Goal: Task Accomplishment & Management: Manage account settings

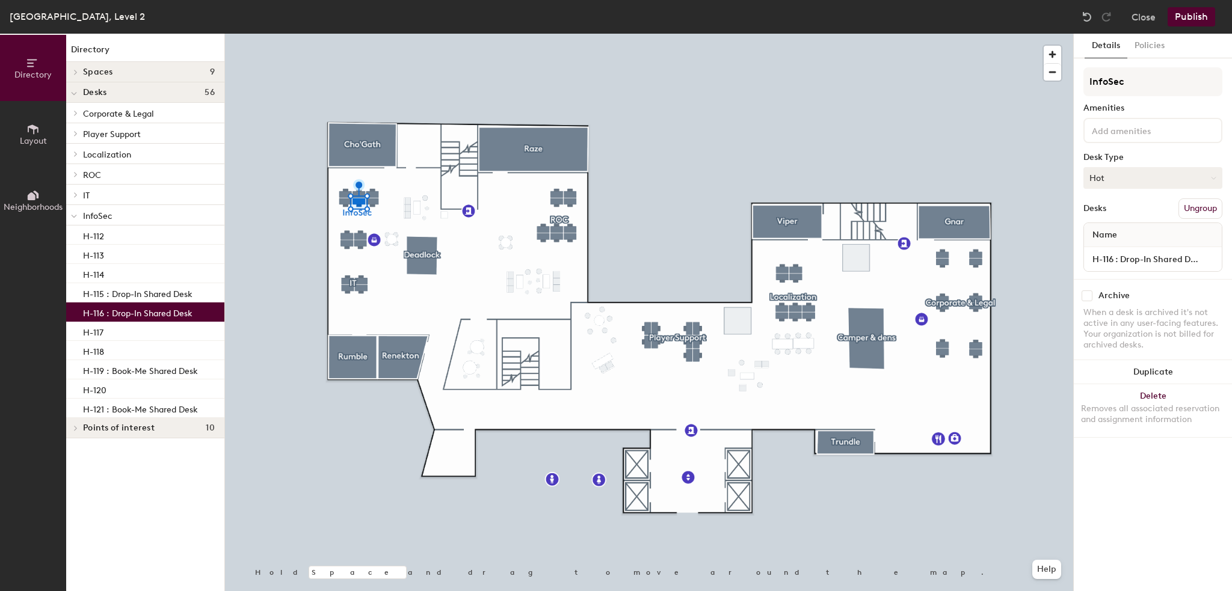
click at [1144, 177] on button "Hot" at bounding box center [1152, 178] width 139 height 22
click at [1142, 216] on div "Assigned" at bounding box center [1144, 215] width 120 height 18
click at [1143, 257] on input "H-116 : Drop-In Shared Desk" at bounding box center [1152, 259] width 133 height 17
click at [1137, 258] on input "H-116 : Drop-In Shared Desk" at bounding box center [1152, 259] width 133 height 17
drag, startPoint x: 1119, startPoint y: 256, endPoint x: 1231, endPoint y: 254, distance: 111.9
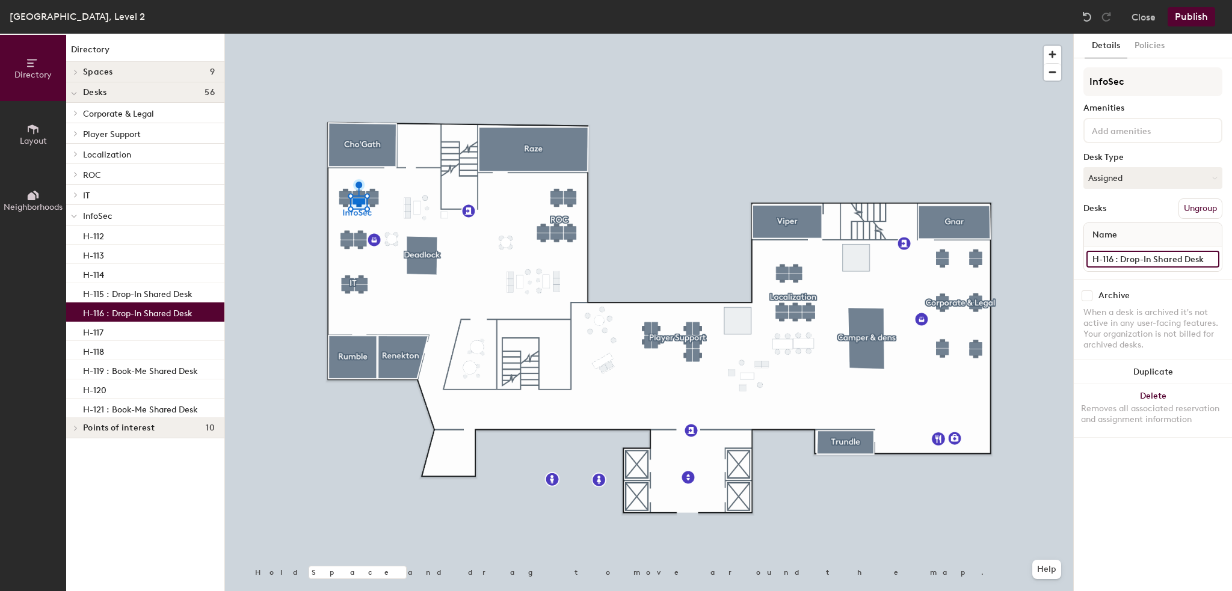
click at [1231, 254] on div "Details Policies InfoSec Amenities Desk Type Assigned Desks Ungroup Name H-116 …" at bounding box center [1153, 313] width 158 height 558
click at [484, 34] on div at bounding box center [649, 34] width 848 height 0
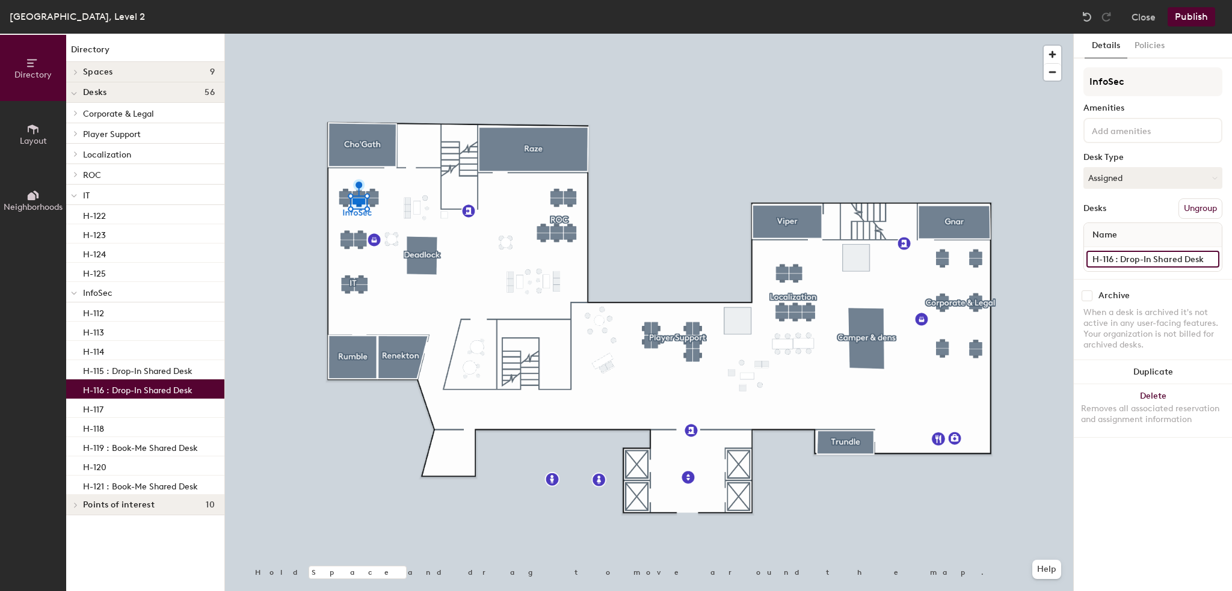
click at [1140, 260] on input "H-116 : Drop-In Shared Desk" at bounding box center [1152, 259] width 133 height 17
click at [1124, 260] on input "H-116 : Drop-In Shared Desk" at bounding box center [1152, 259] width 133 height 17
drag, startPoint x: 1119, startPoint y: 257, endPoint x: 1231, endPoint y: 259, distance: 112.5
click at [1231, 259] on div "Details Policies InfoSec Amenities Desk Type Assigned Desks Ungroup Name H-116 …" at bounding box center [1153, 313] width 158 height 558
click at [1174, 258] on input "H-116 : Drop-In Shared Desk" at bounding box center [1152, 259] width 133 height 17
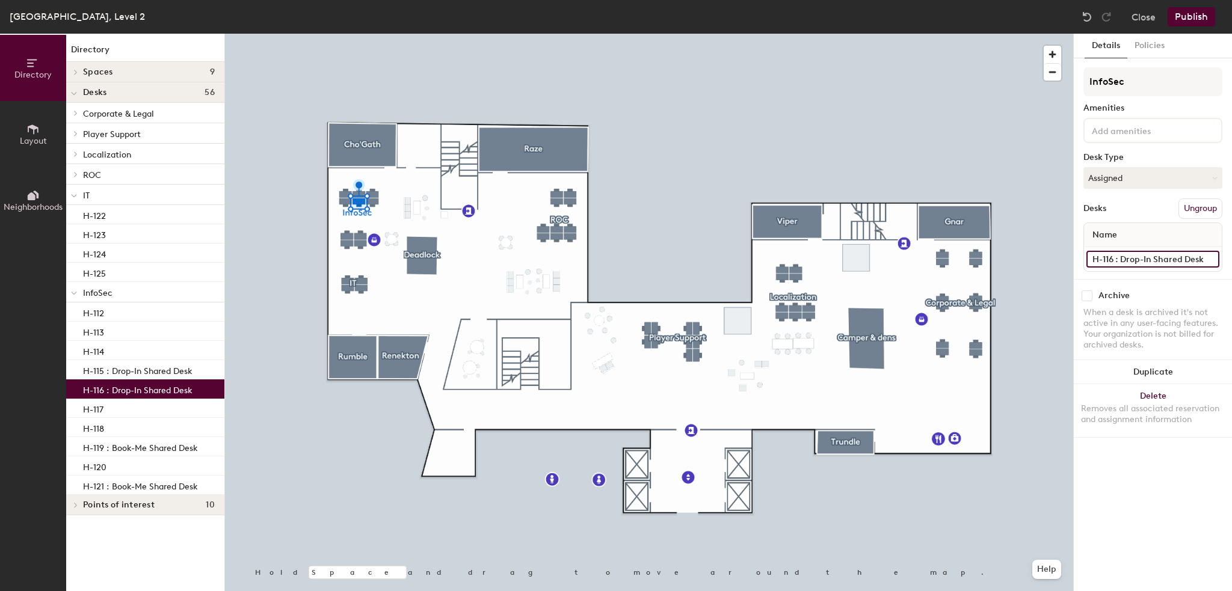
click at [1183, 259] on input "H-116 : Drop-In Shared Desk" at bounding box center [1152, 259] width 133 height 17
drag, startPoint x: 1174, startPoint y: 256, endPoint x: 1122, endPoint y: 257, distance: 51.1
click at [1122, 257] on input "H-116 : Drop-In Shared Desk" at bounding box center [1152, 259] width 133 height 17
click at [1128, 254] on input "H-116 : Drop-In Shared Desk" at bounding box center [1152, 259] width 133 height 17
drag, startPoint x: 1119, startPoint y: 257, endPoint x: 1181, endPoint y: 256, distance: 62.0
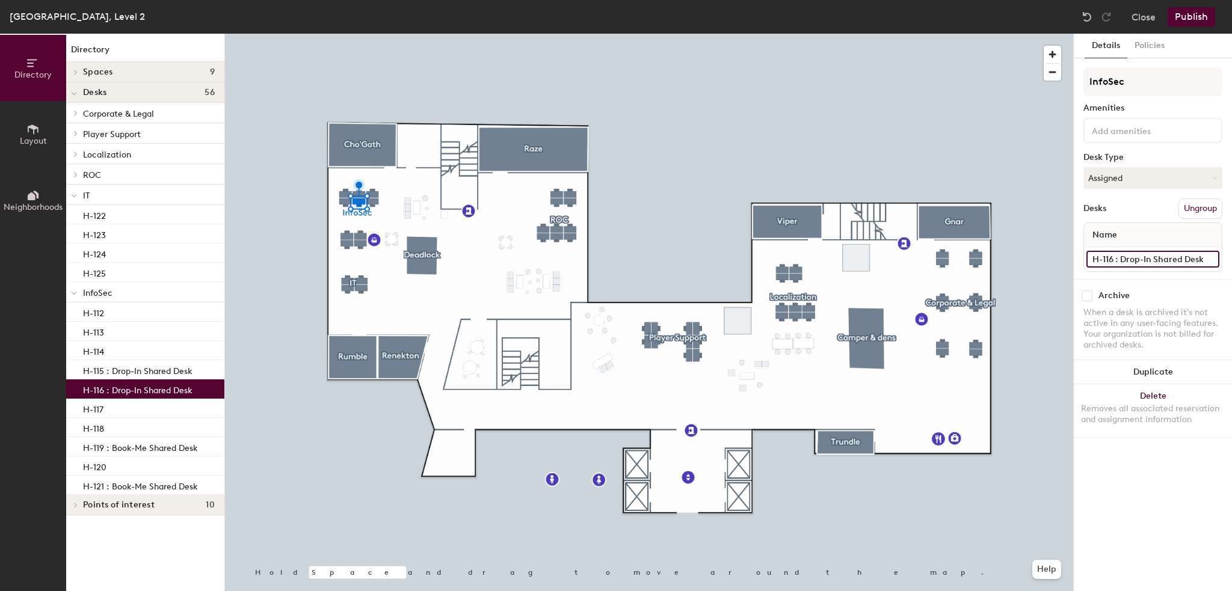
click at [1181, 256] on input "H-116 : Drop-In Shared Desk" at bounding box center [1152, 259] width 133 height 17
click at [1181, 257] on input "H-116 : Drop-In Shared Desk" at bounding box center [1152, 259] width 133 height 17
drag, startPoint x: 1183, startPoint y: 259, endPoint x: 1121, endPoint y: 263, distance: 62.1
click at [1121, 263] on input "H-116 : Drop-In Shared Desk" at bounding box center [1152, 259] width 133 height 17
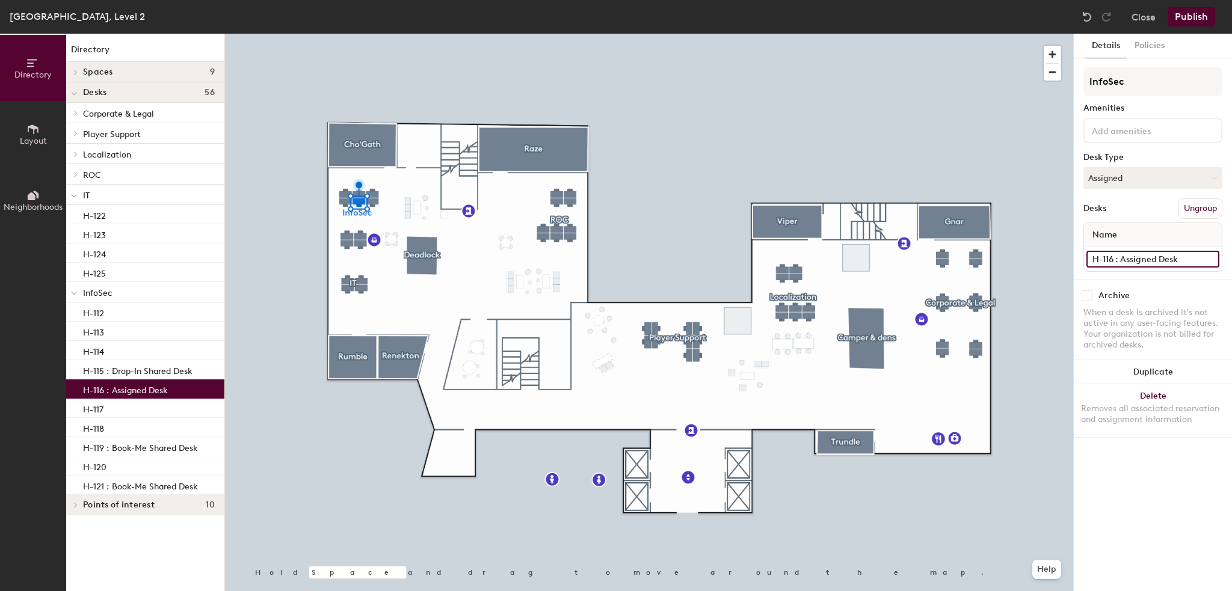
type input "H-116 : Assigned Desk"
click at [1195, 14] on button "Publish" at bounding box center [1191, 16] width 48 height 19
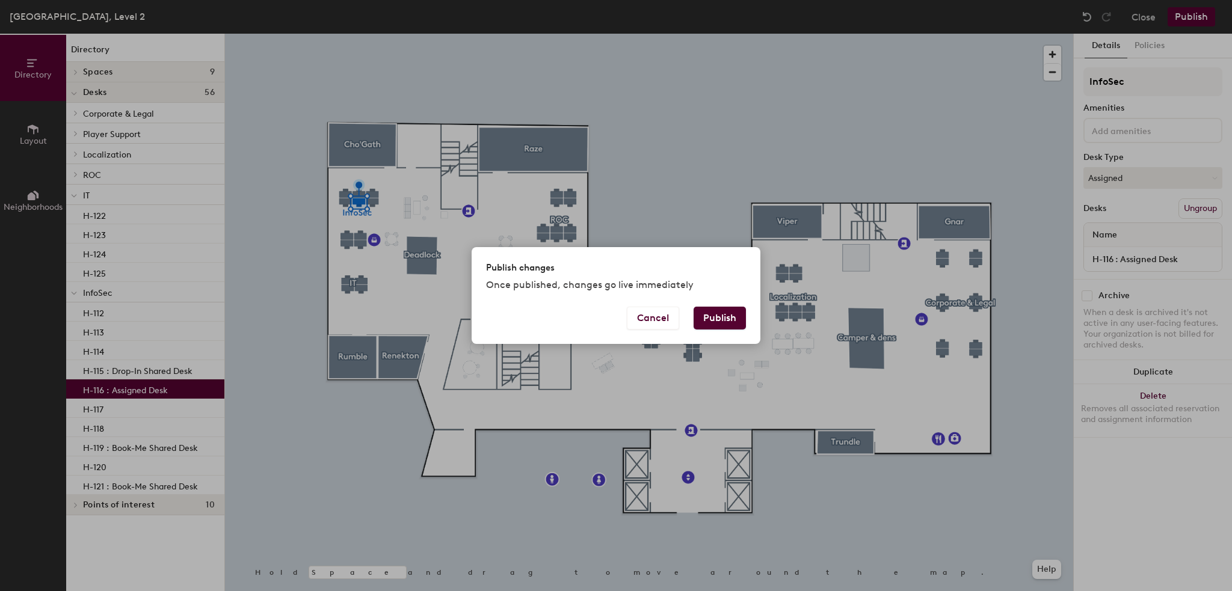
click at [736, 322] on button "Publish" at bounding box center [720, 318] width 52 height 23
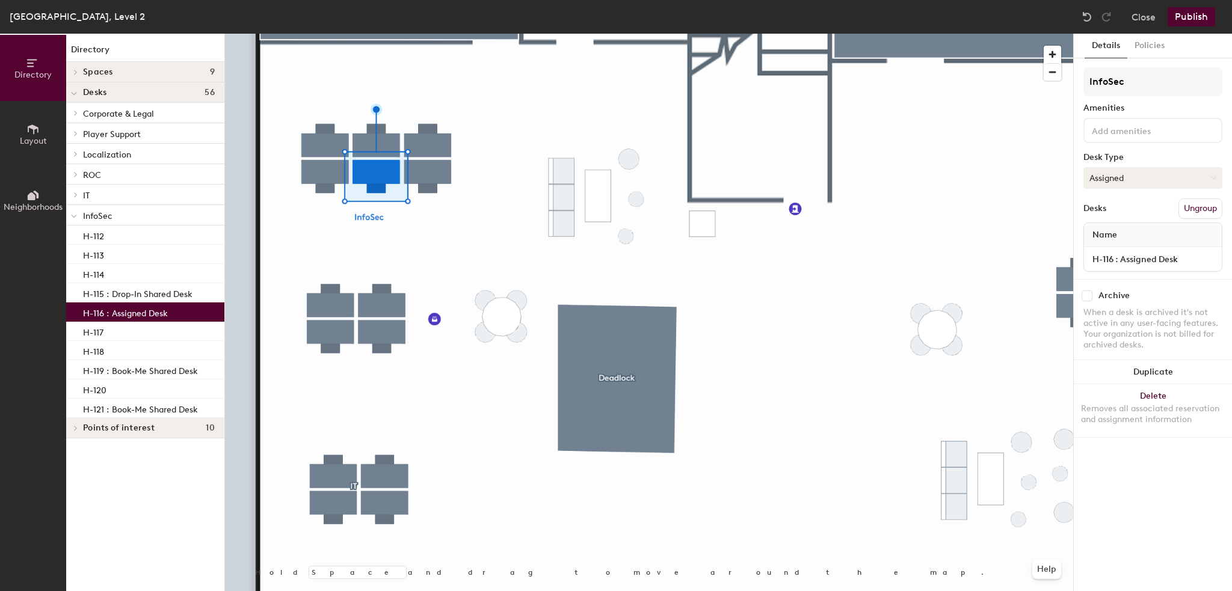
click at [1131, 177] on button "Assigned" at bounding box center [1152, 178] width 139 height 22
click at [1133, 177] on button "Assigned" at bounding box center [1152, 178] width 139 height 22
click at [1193, 17] on button "Publish" at bounding box center [1191, 16] width 48 height 19
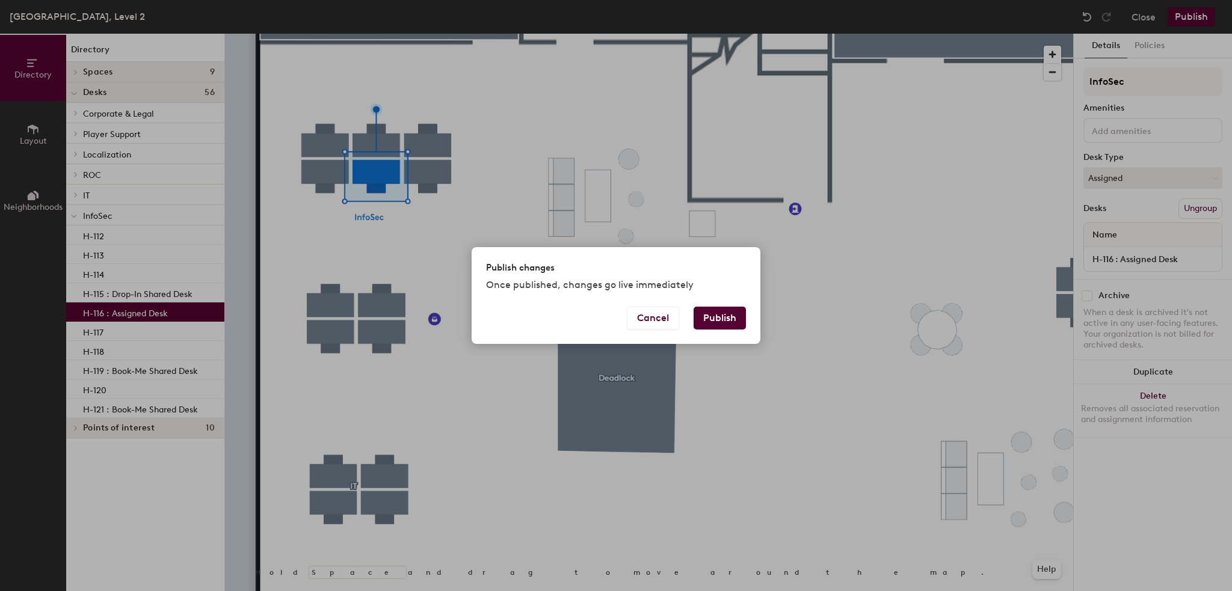
click at [718, 315] on button "Publish" at bounding box center [720, 318] width 52 height 23
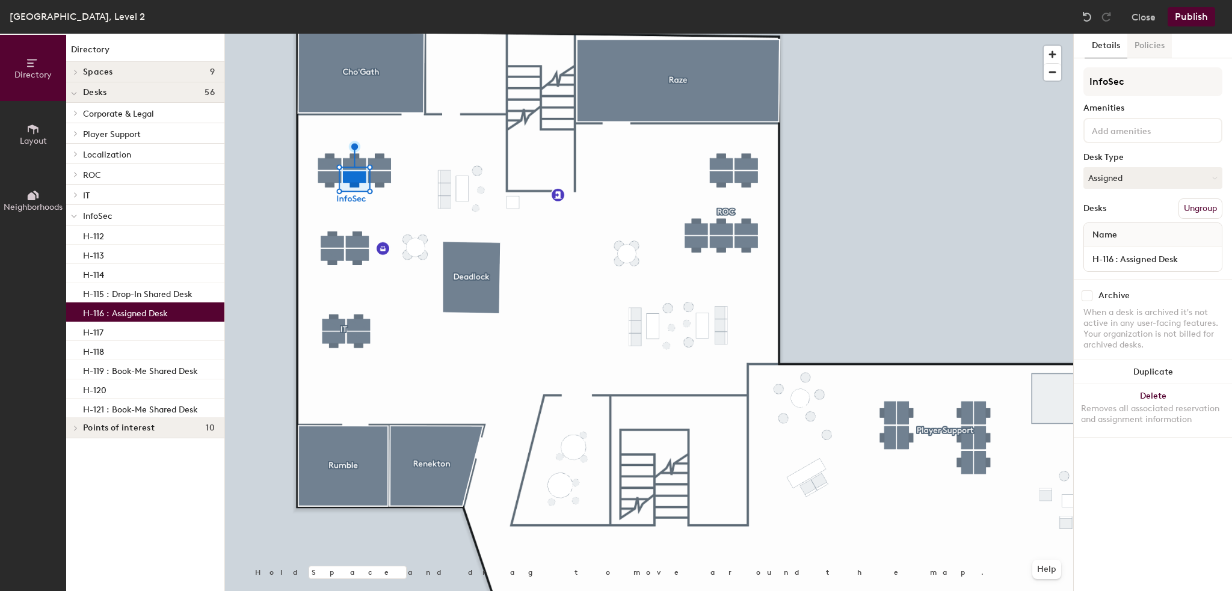
click at [1158, 51] on button "Policies" at bounding box center [1149, 46] width 45 height 25
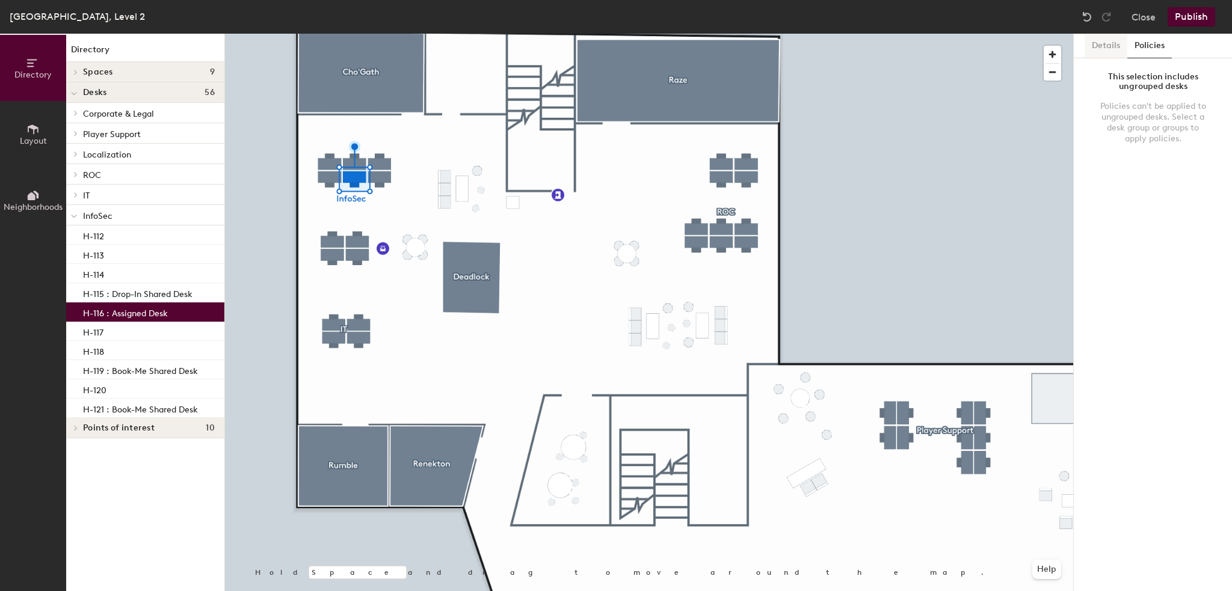
click at [1104, 44] on button "Details" at bounding box center [1105, 46] width 43 height 25
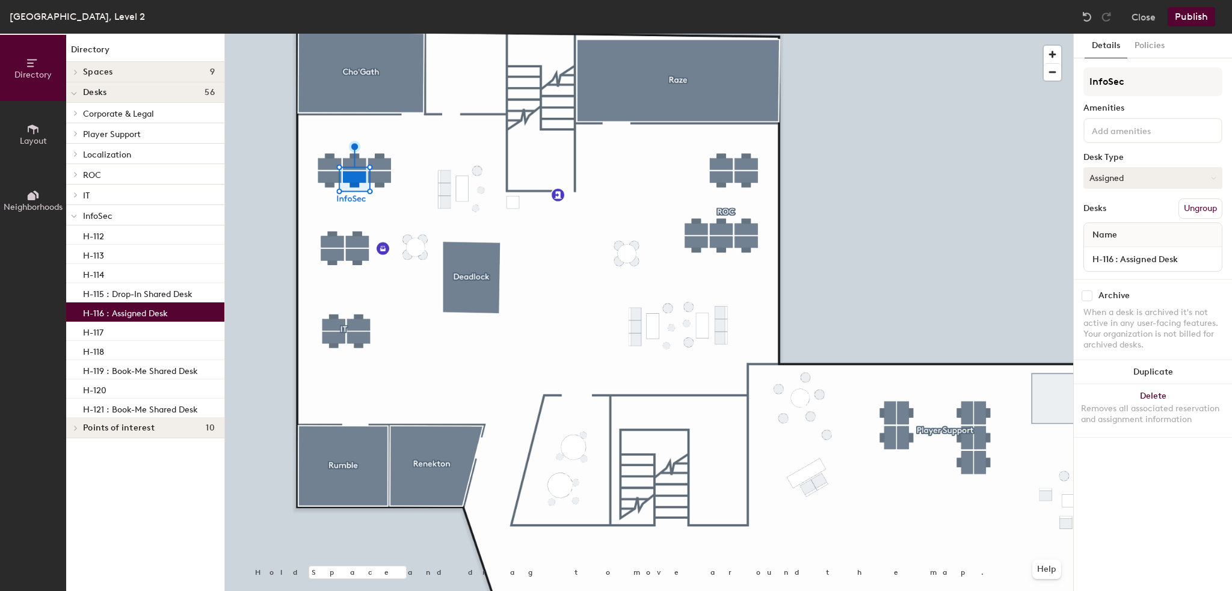
click at [1110, 181] on button "Assigned" at bounding box center [1152, 178] width 139 height 22
click at [1190, 13] on button "Publish" at bounding box center [1191, 16] width 48 height 19
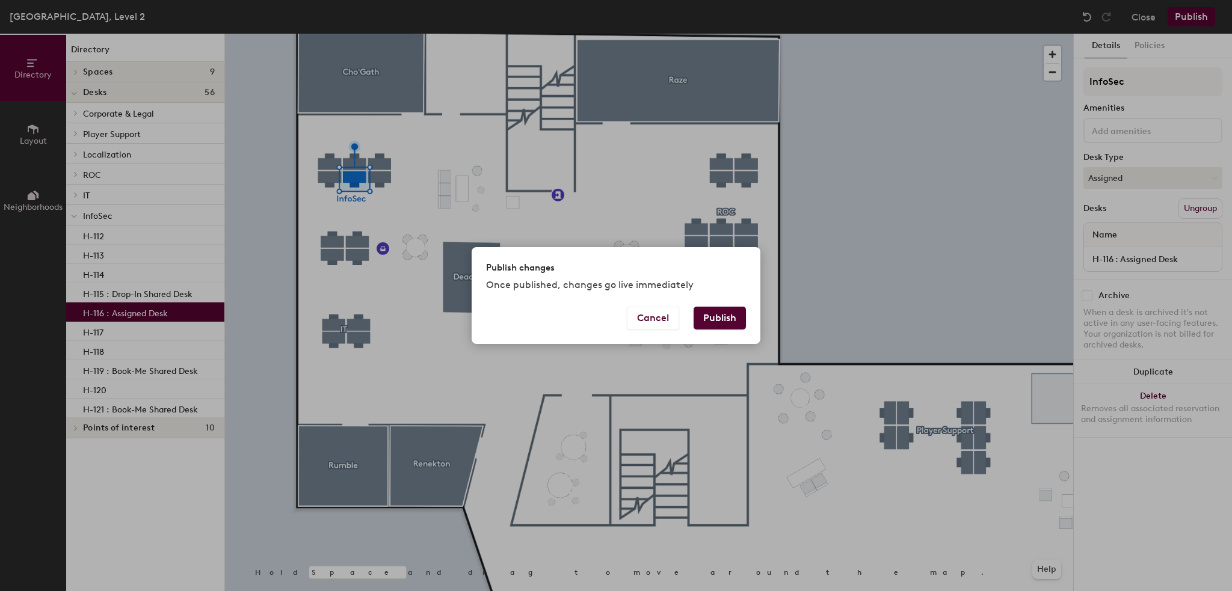
click at [725, 313] on button "Publish" at bounding box center [720, 318] width 52 height 23
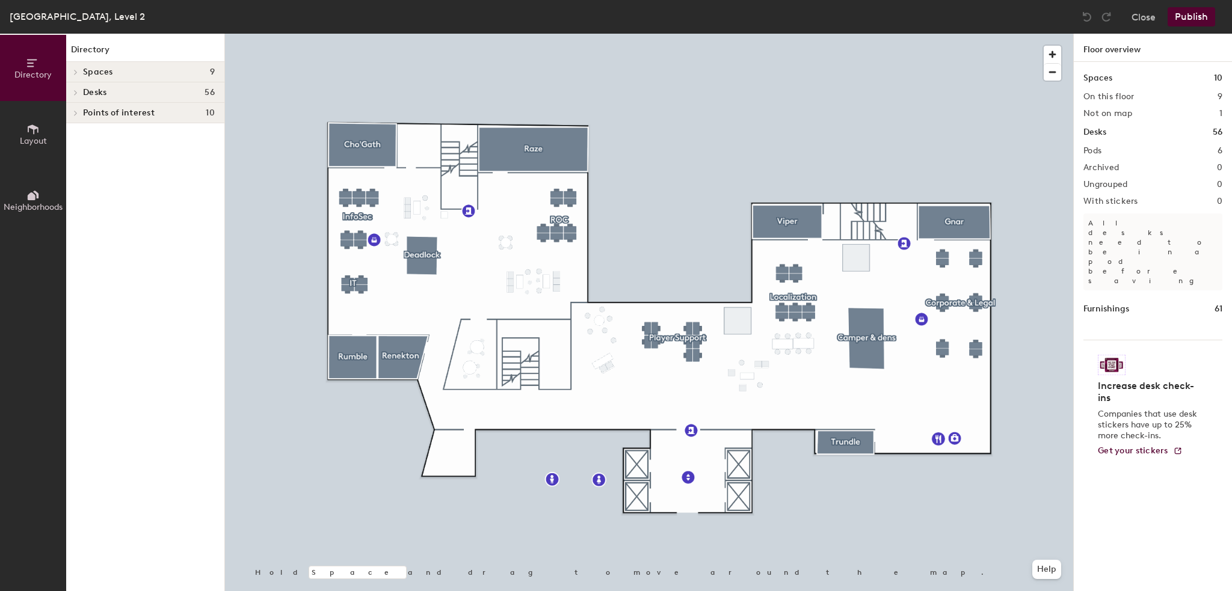
click at [41, 134] on button "Layout" at bounding box center [33, 134] width 66 height 66
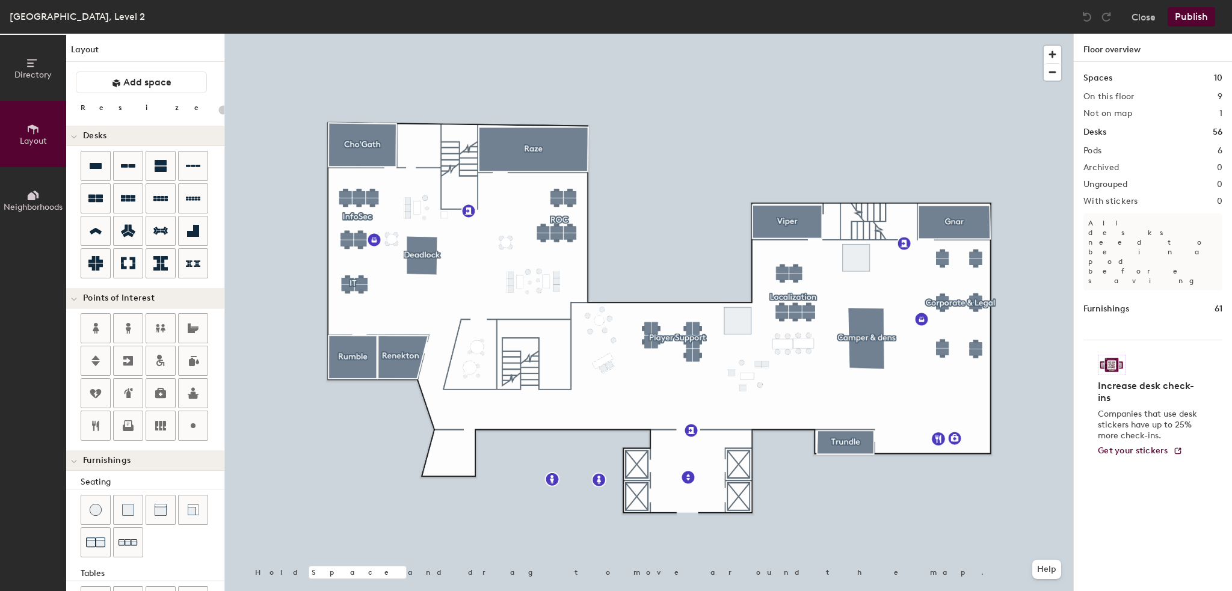
click at [28, 73] on span "Directory" at bounding box center [32, 75] width 37 height 10
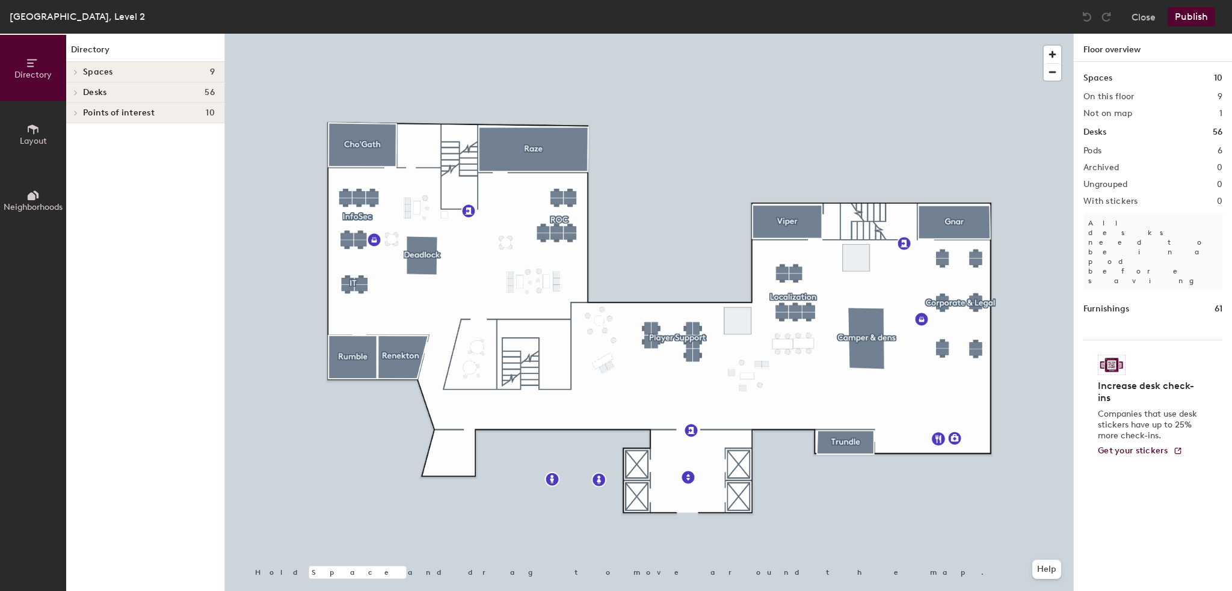
click at [97, 94] on span "Desks" at bounding box center [94, 93] width 23 height 10
click at [75, 215] on icon at bounding box center [75, 215] width 5 height 6
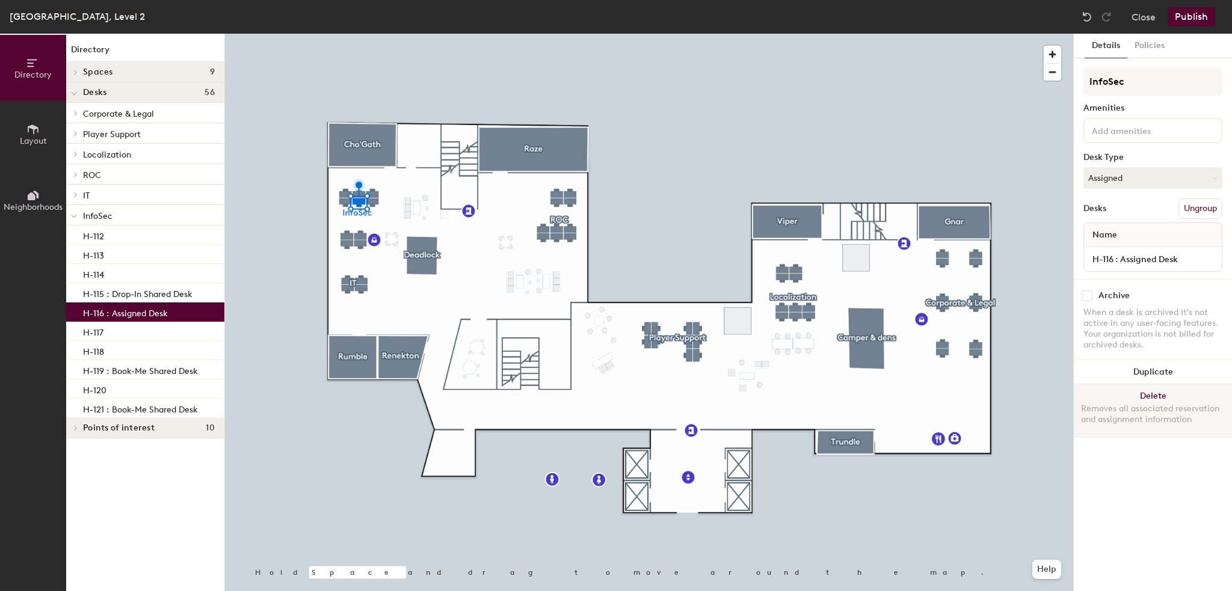
click at [1145, 392] on button "Delete Removes all associated reservation and assignment information" at bounding box center [1153, 410] width 158 height 53
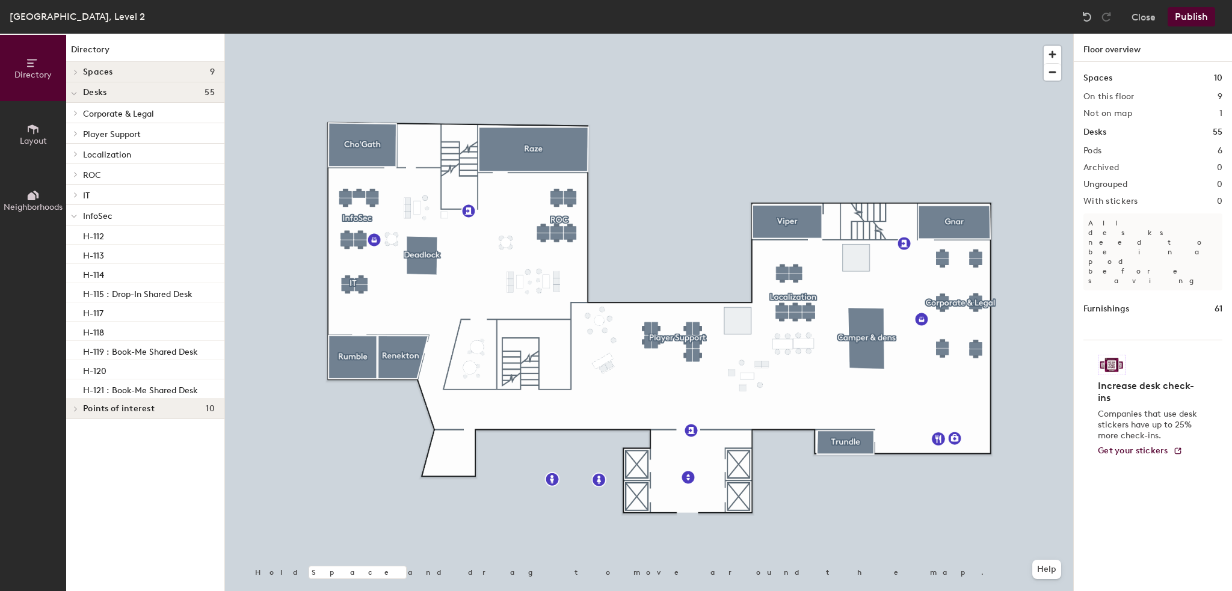
click at [28, 130] on icon at bounding box center [33, 130] width 11 height 10
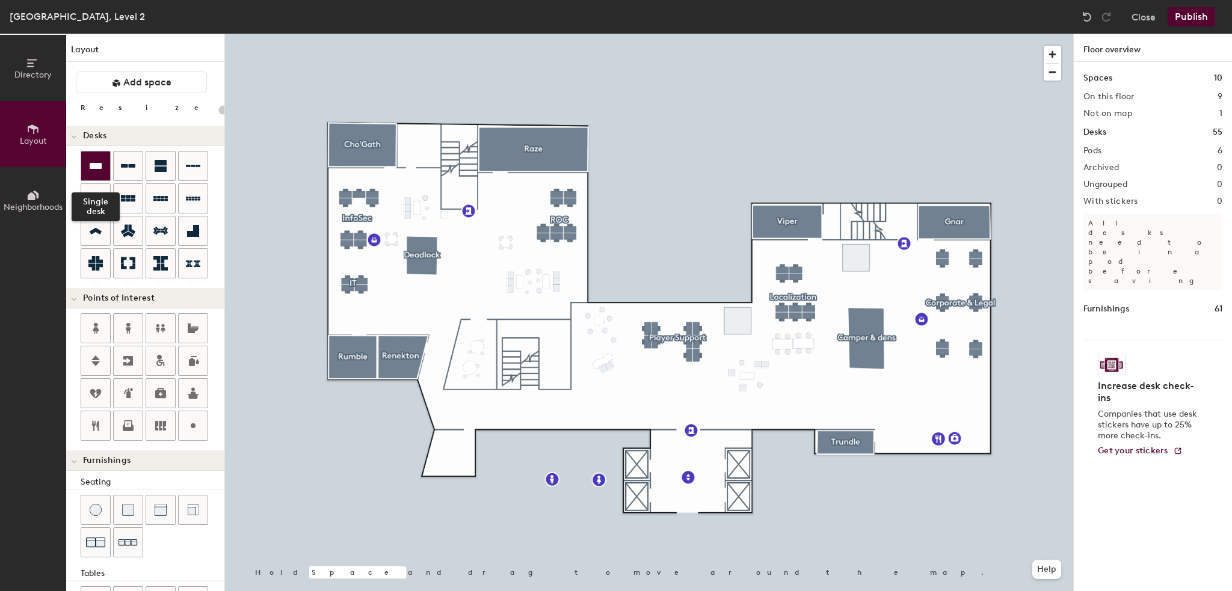
click at [94, 168] on icon at bounding box center [96, 166] width 12 height 6
type input "100"
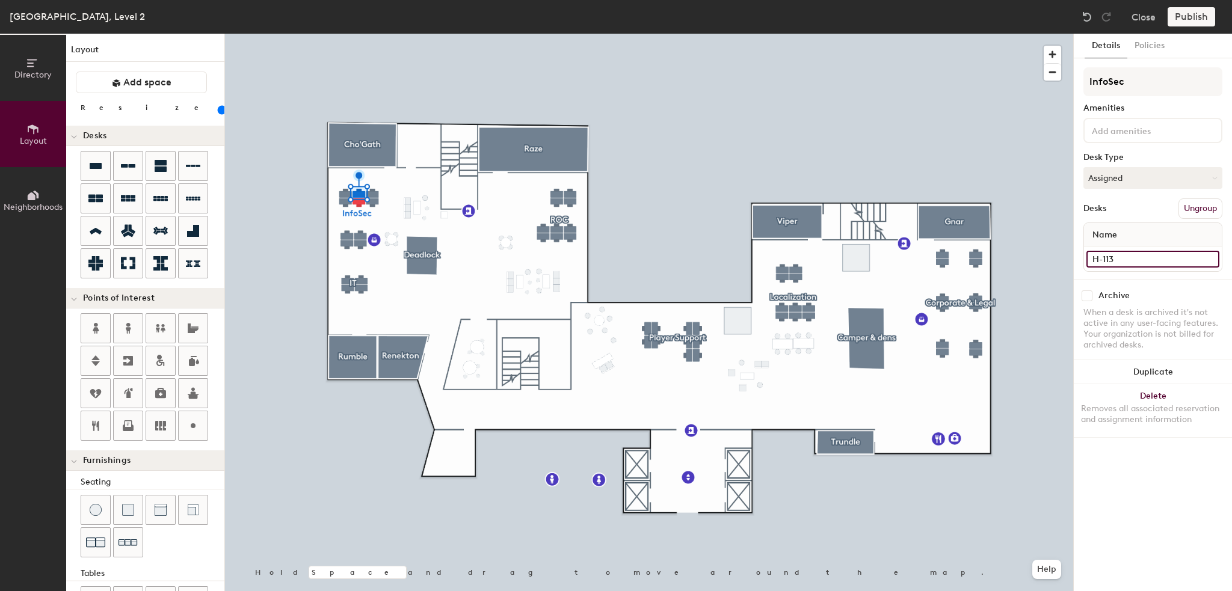
drag, startPoint x: 1120, startPoint y: 256, endPoint x: 1083, endPoint y: 257, distance: 36.7
click at [1084, 257] on div "H-113" at bounding box center [1153, 259] width 138 height 24
click at [1134, 256] on input at bounding box center [1152, 259] width 133 height 17
paste input "H-113"
type input "H-113"
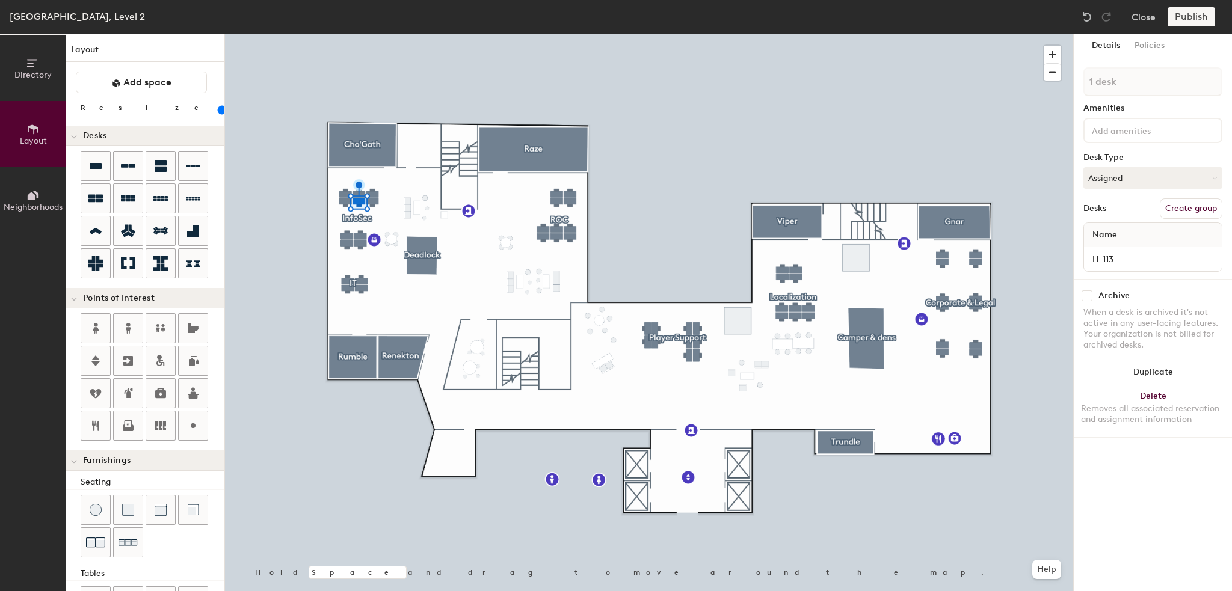
click at [1199, 17] on div "Publish" at bounding box center [1194, 16] width 55 height 19
click at [1192, 19] on div "Publish" at bounding box center [1194, 16] width 55 height 19
click at [1188, 14] on div "Publish" at bounding box center [1194, 16] width 55 height 19
click at [1188, 19] on div "Publish" at bounding box center [1194, 16] width 55 height 19
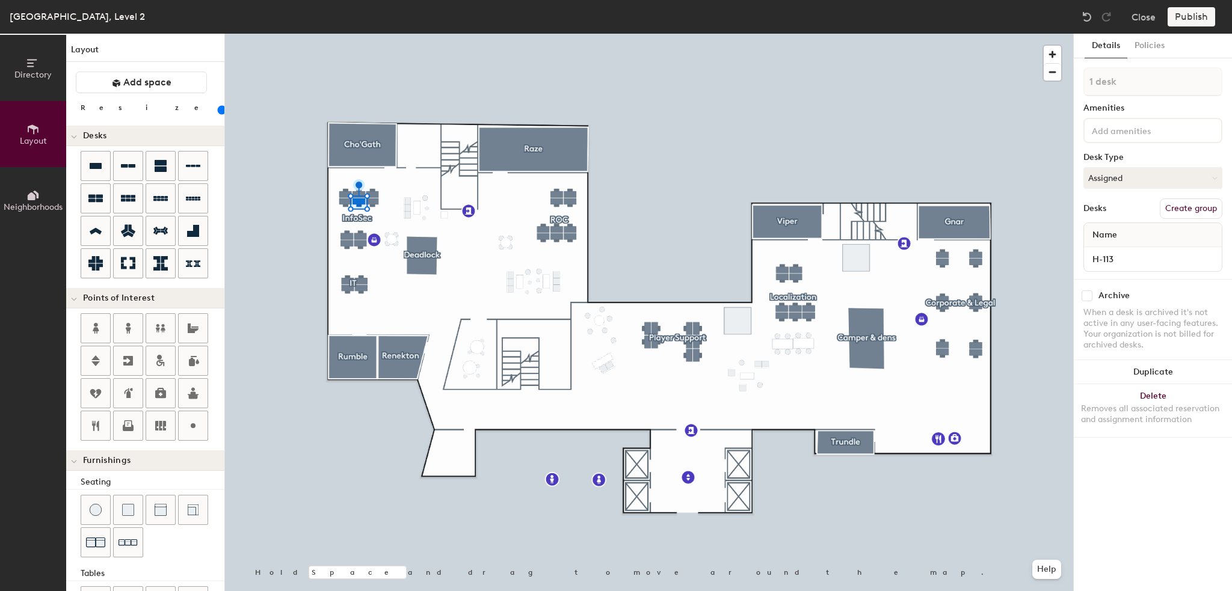
click at [1188, 19] on div "Publish" at bounding box center [1194, 16] width 55 height 19
click at [522, 34] on div at bounding box center [649, 34] width 848 height 0
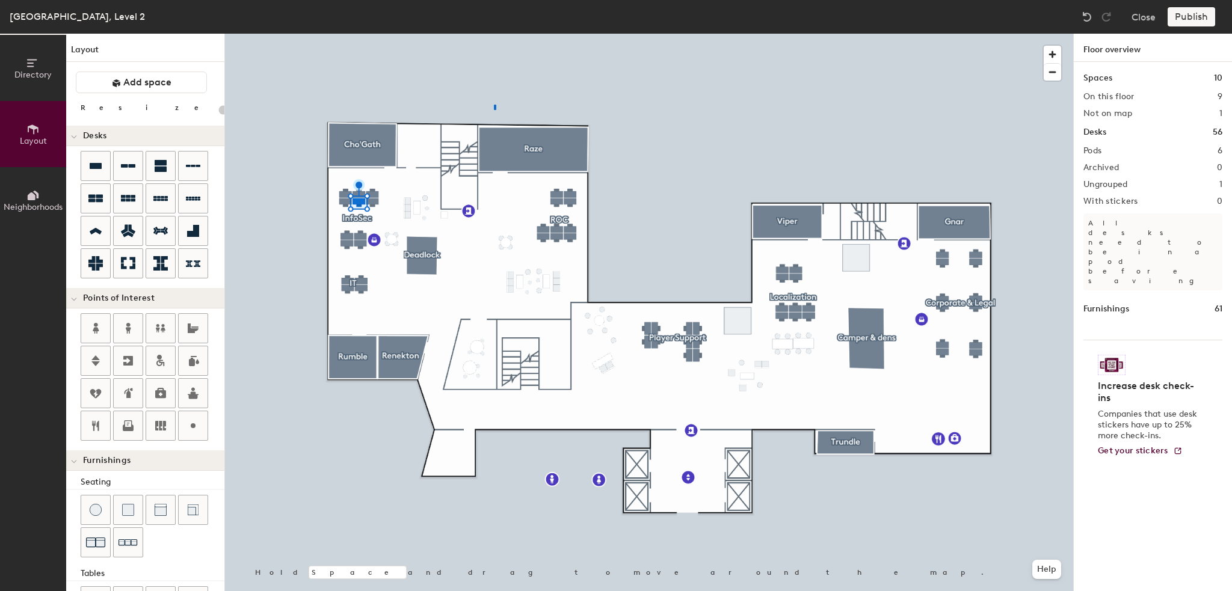
click at [495, 34] on div at bounding box center [649, 34] width 848 height 0
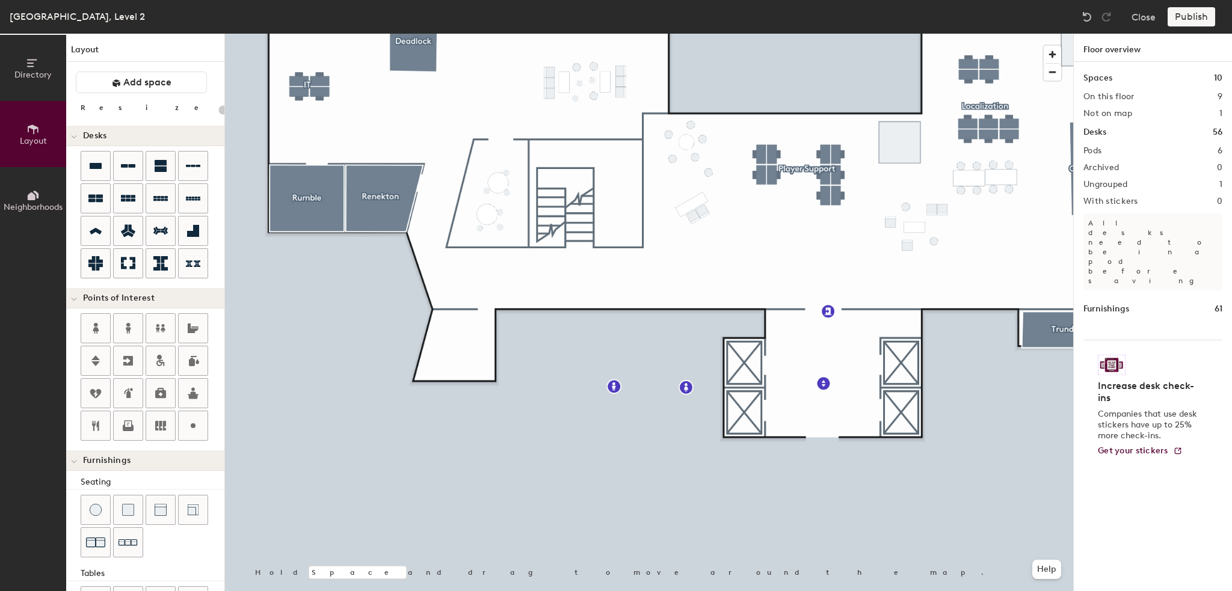
type input "20"
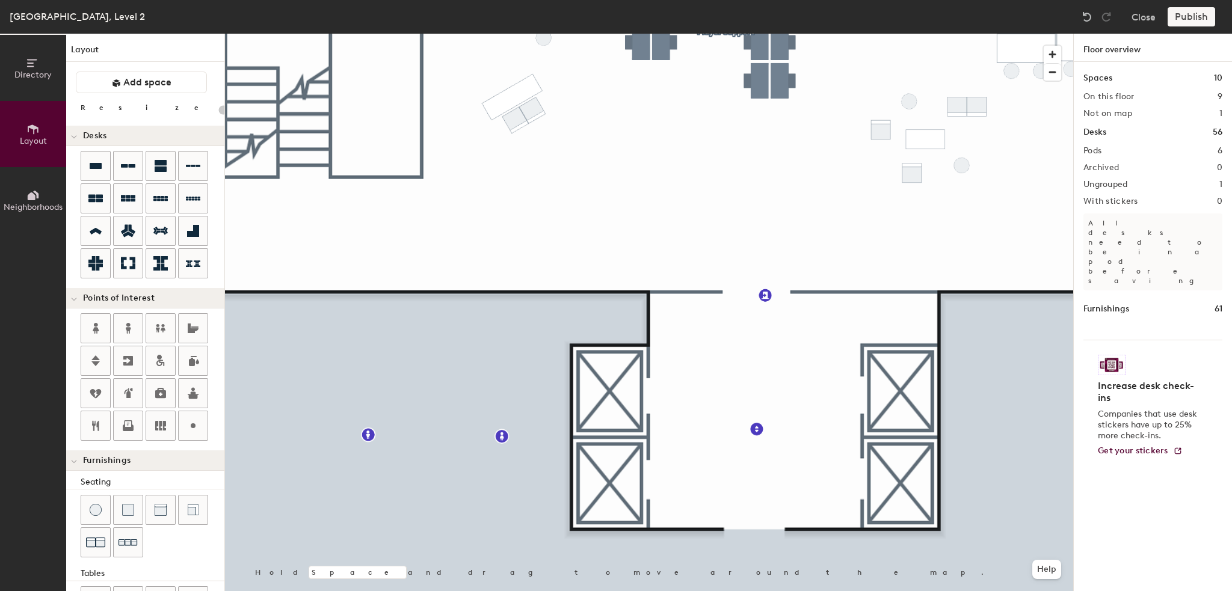
click at [1189, 19] on div "Publish" at bounding box center [1194, 16] width 55 height 19
click at [1189, 16] on div "Publish" at bounding box center [1194, 16] width 55 height 19
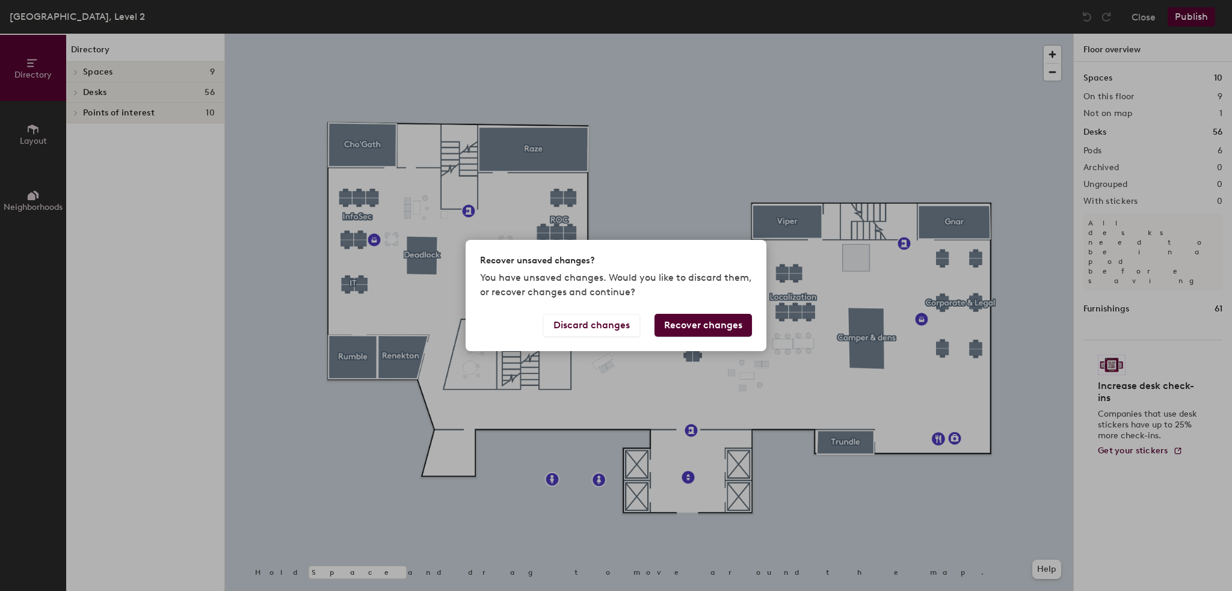
click at [681, 325] on button "Recover changes" at bounding box center [702, 325] width 97 height 23
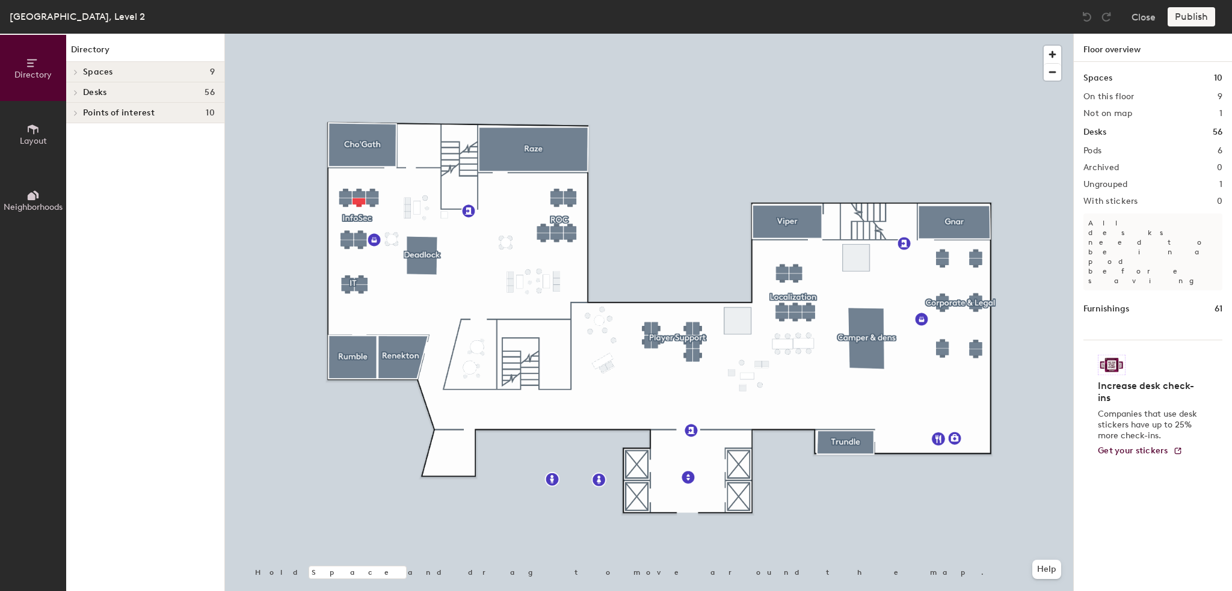
click at [1185, 21] on div "Publish" at bounding box center [1194, 16] width 55 height 19
click at [1189, 18] on div "Publish" at bounding box center [1194, 16] width 55 height 19
click at [1109, 134] on div "Desks 56" at bounding box center [1152, 132] width 139 height 13
click at [1138, 19] on button "Close" at bounding box center [1143, 16] width 24 height 19
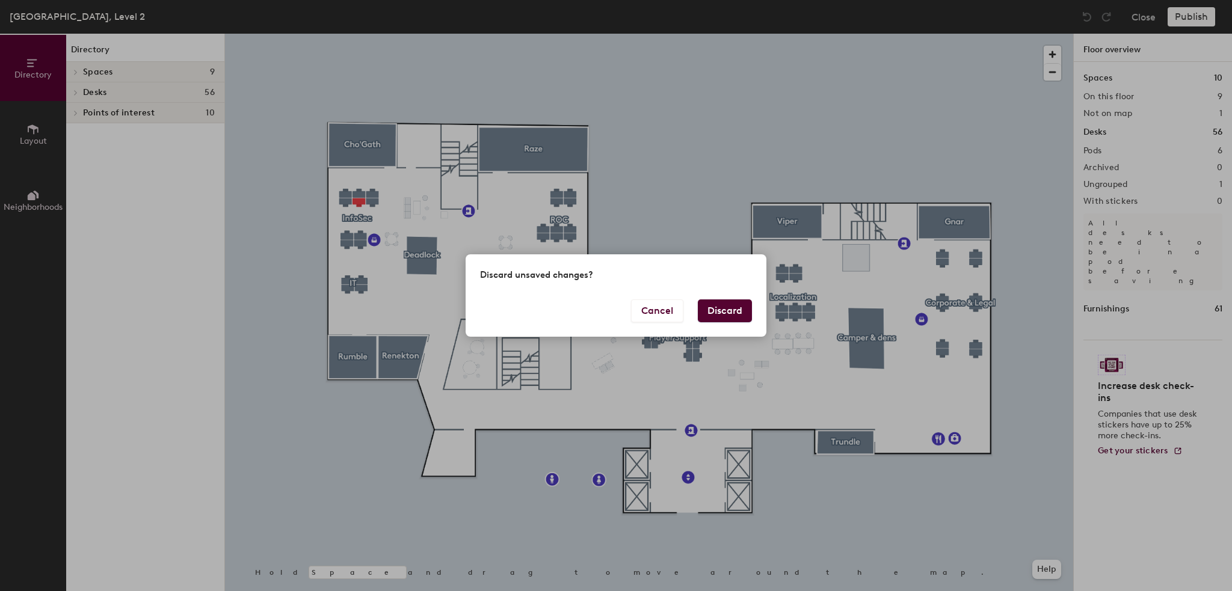
click at [722, 312] on button "Discard" at bounding box center [725, 311] width 54 height 23
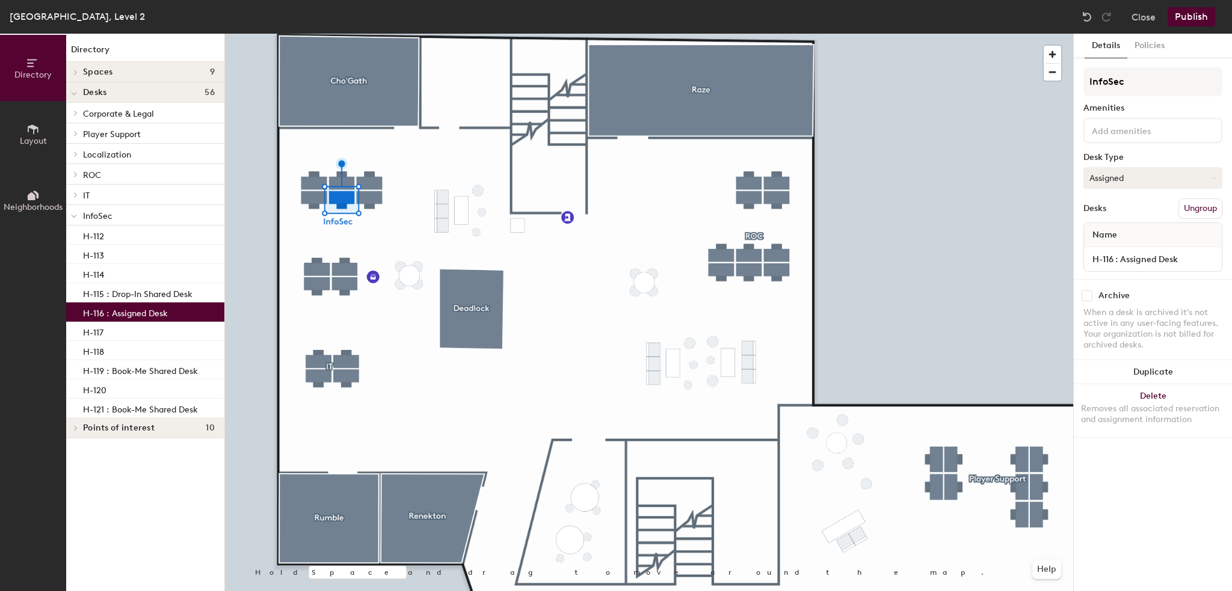
click at [1147, 173] on button "Assigned" at bounding box center [1152, 178] width 139 height 22
click at [1148, 172] on button "Assigned" at bounding box center [1152, 178] width 139 height 22
click at [1208, 209] on button "Ungroup" at bounding box center [1200, 208] width 44 height 20
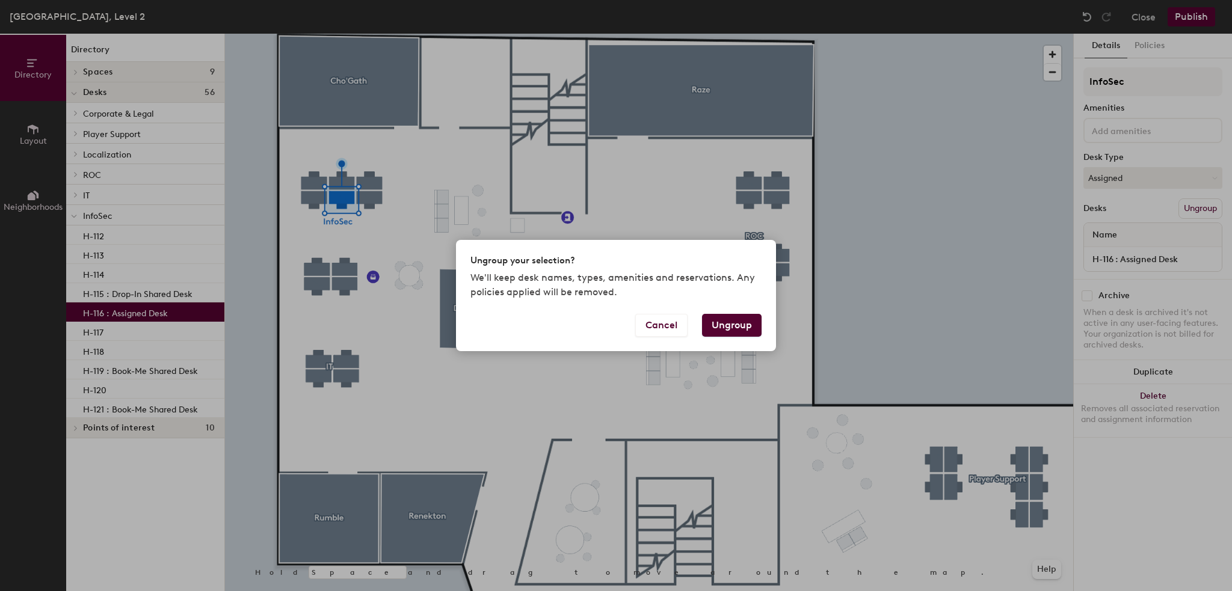
click at [747, 331] on button "Ungroup" at bounding box center [732, 325] width 60 height 23
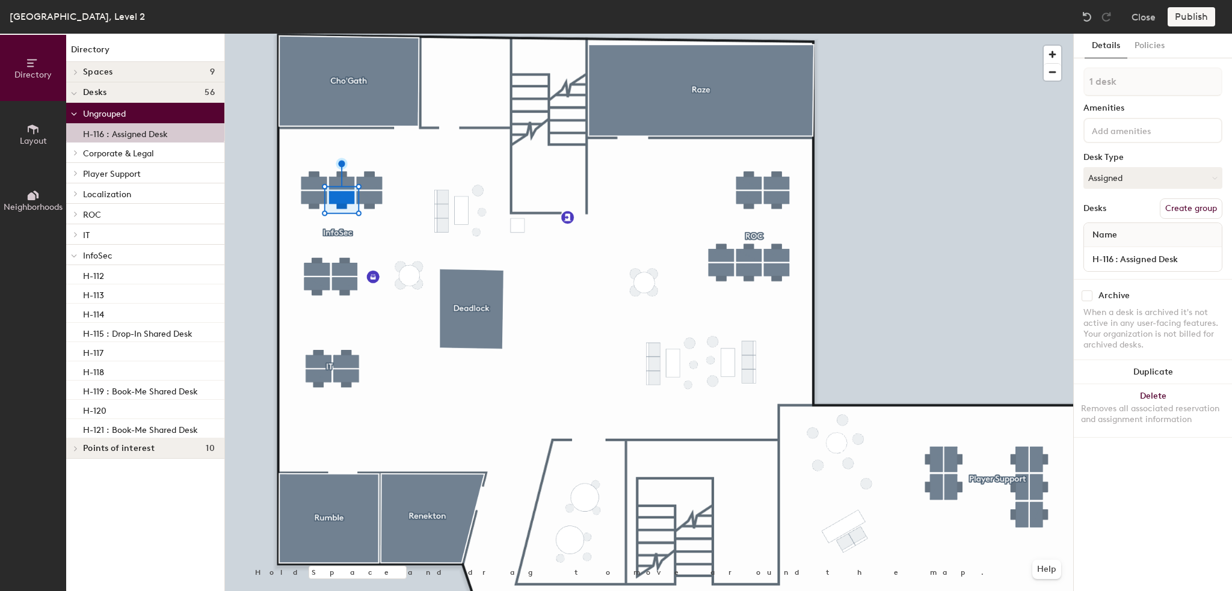
click at [1185, 14] on div "Publish" at bounding box center [1194, 16] width 55 height 19
click at [1189, 17] on div "Publish" at bounding box center [1194, 16] width 55 height 19
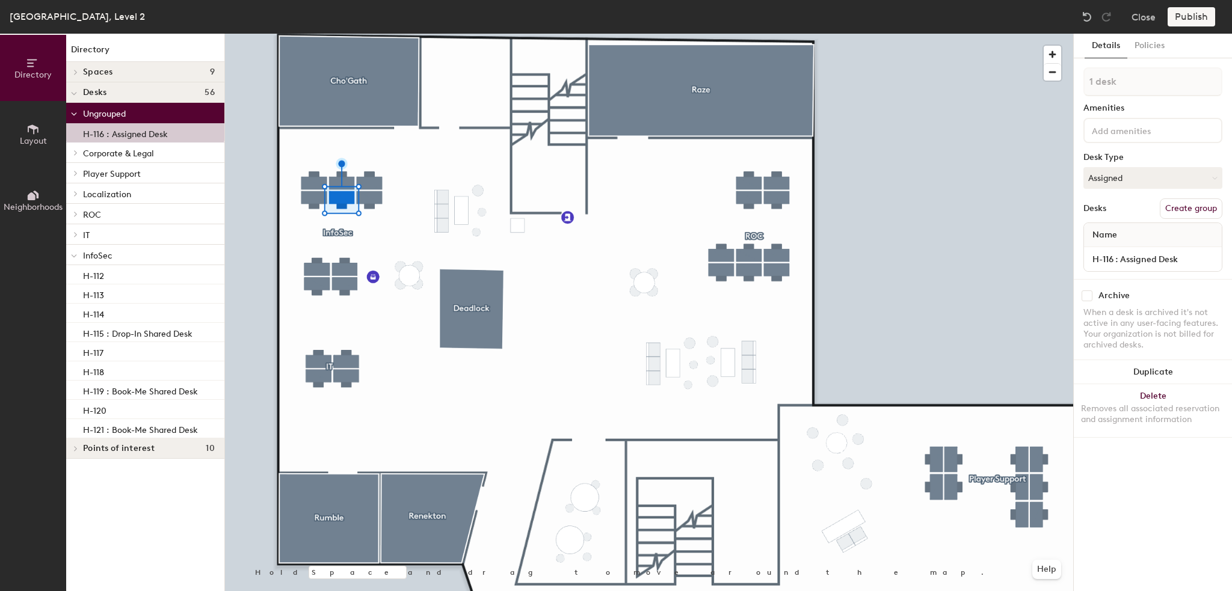
click at [1201, 14] on div "Publish" at bounding box center [1194, 16] width 55 height 19
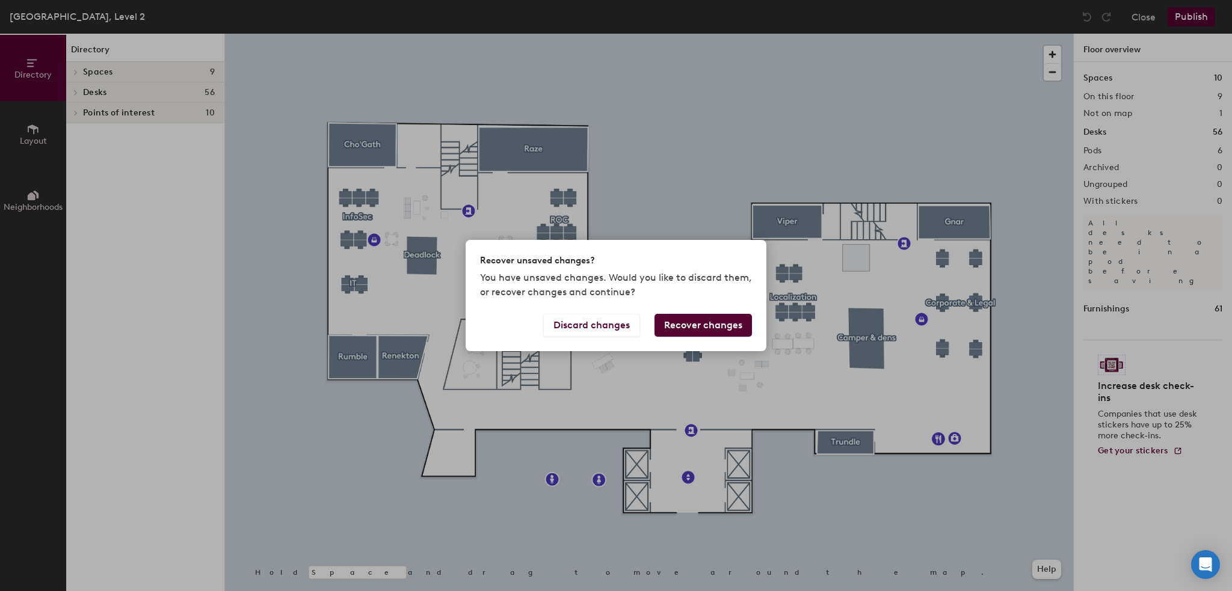
click at [679, 326] on button "Recover changes" at bounding box center [702, 325] width 97 height 23
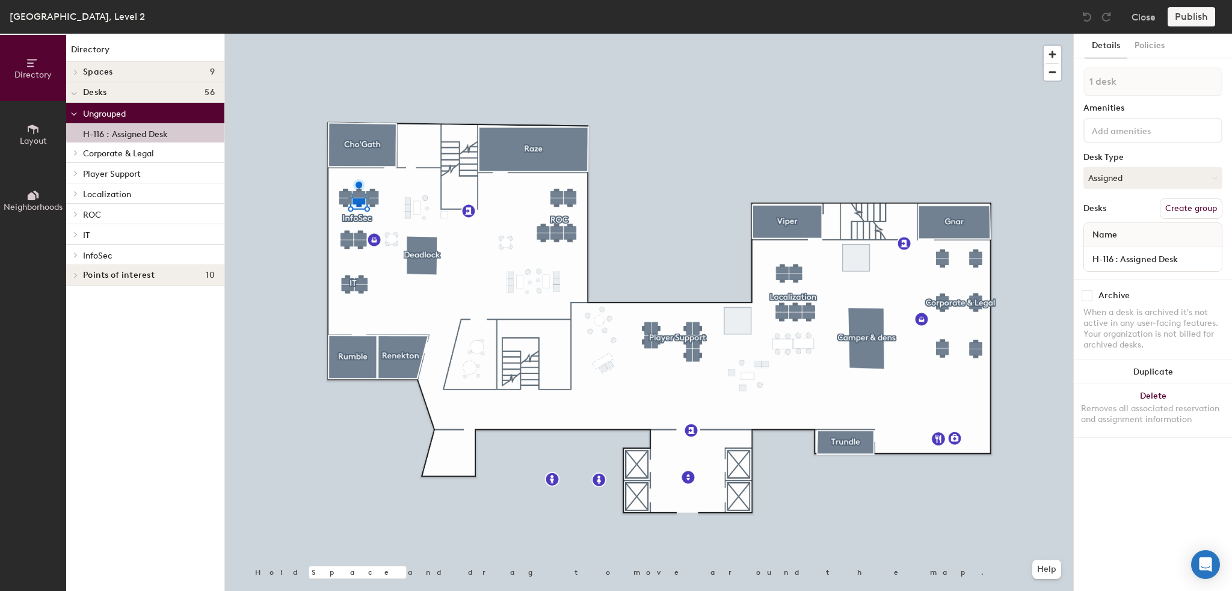
click at [1192, 20] on div "Publish" at bounding box center [1194, 16] width 55 height 19
click at [1192, 19] on div "Publish" at bounding box center [1194, 16] width 55 height 19
click at [1197, 17] on div "Publish" at bounding box center [1194, 16] width 55 height 19
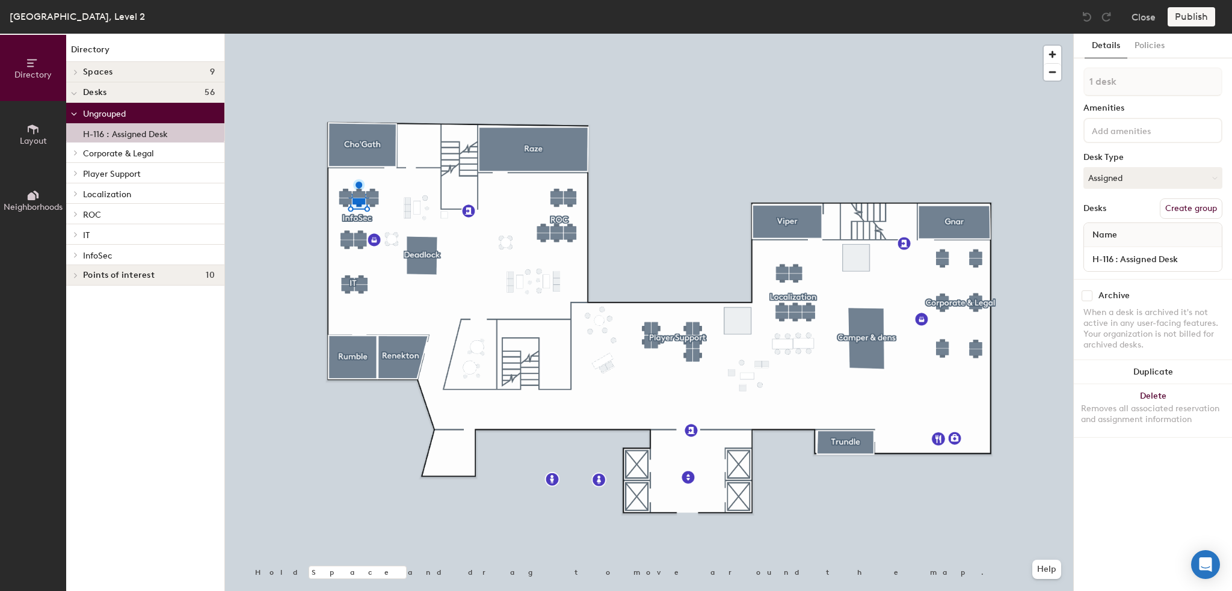
click at [1197, 17] on div "Publish" at bounding box center [1194, 16] width 55 height 19
click at [1196, 18] on div "Publish" at bounding box center [1194, 16] width 55 height 19
click at [1129, 257] on input "H-116 : Assigned Desk" at bounding box center [1152, 259] width 133 height 17
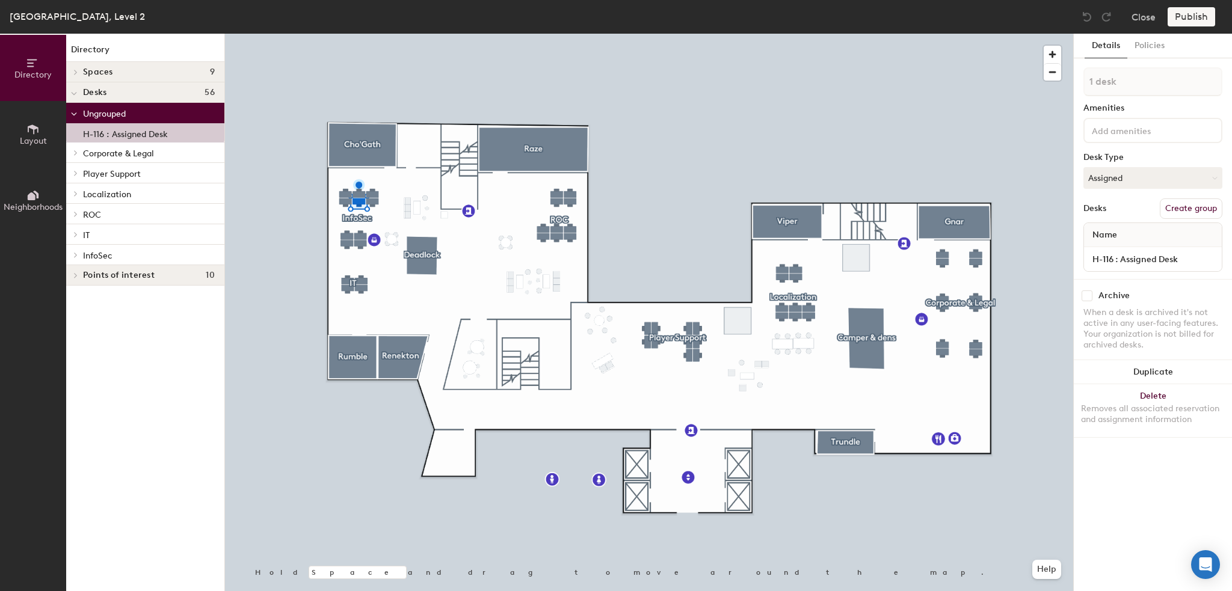
click at [1152, 226] on div "Name" at bounding box center [1153, 235] width 138 height 24
click at [1140, 18] on button "Close" at bounding box center [1143, 16] width 24 height 19
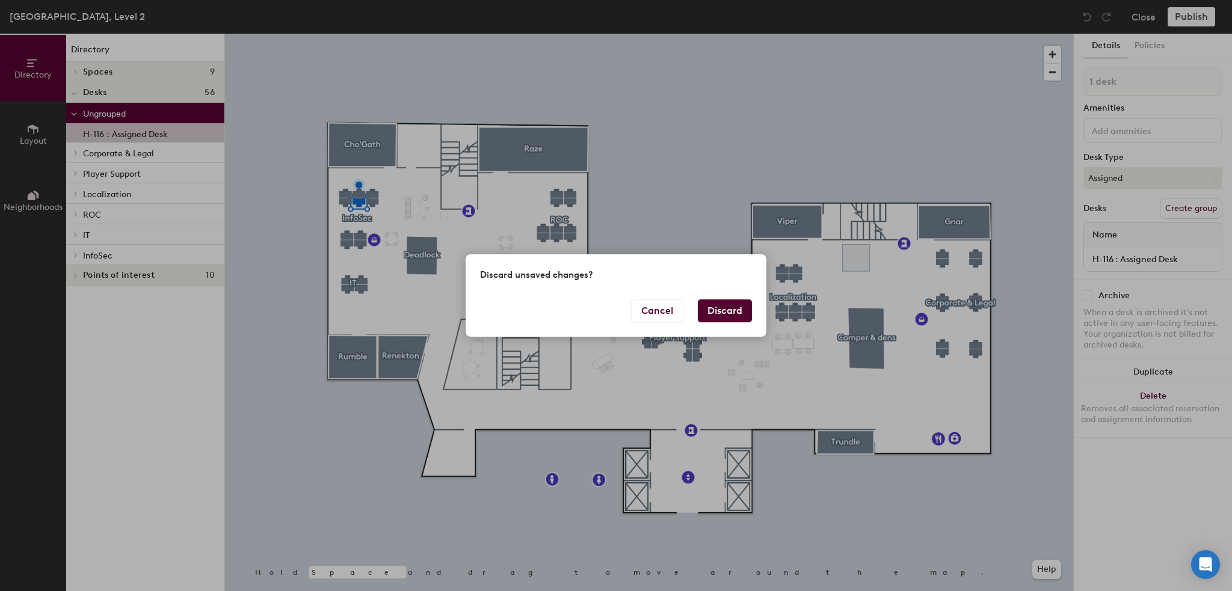
click at [722, 312] on button "Discard" at bounding box center [725, 311] width 54 height 23
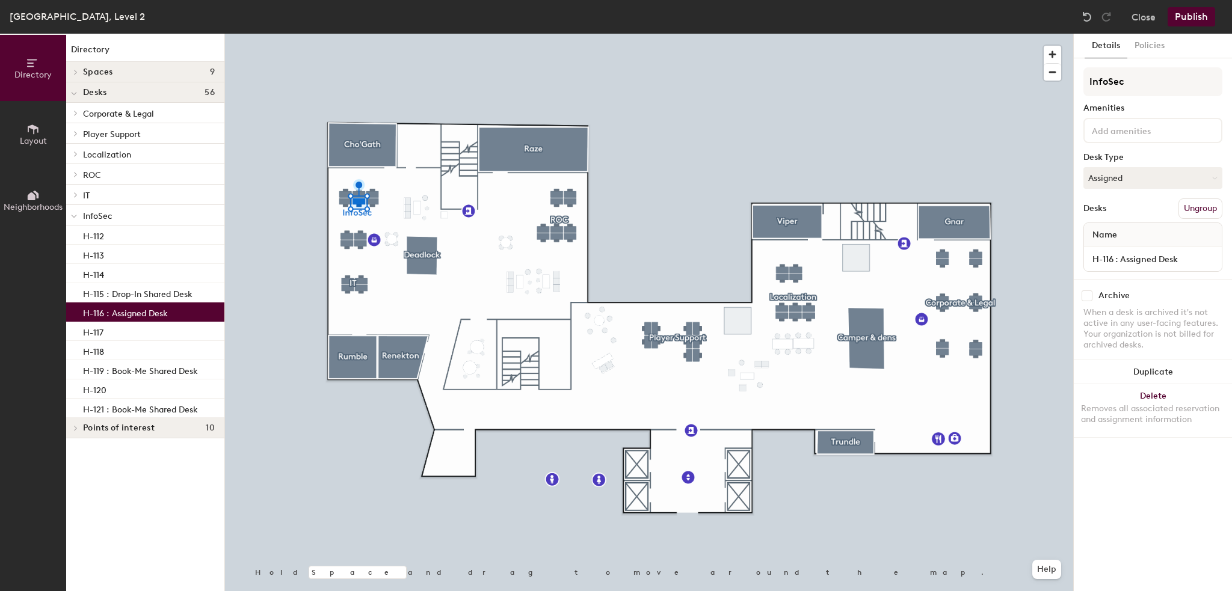
click at [1202, 209] on button "Ungroup" at bounding box center [1200, 208] width 44 height 20
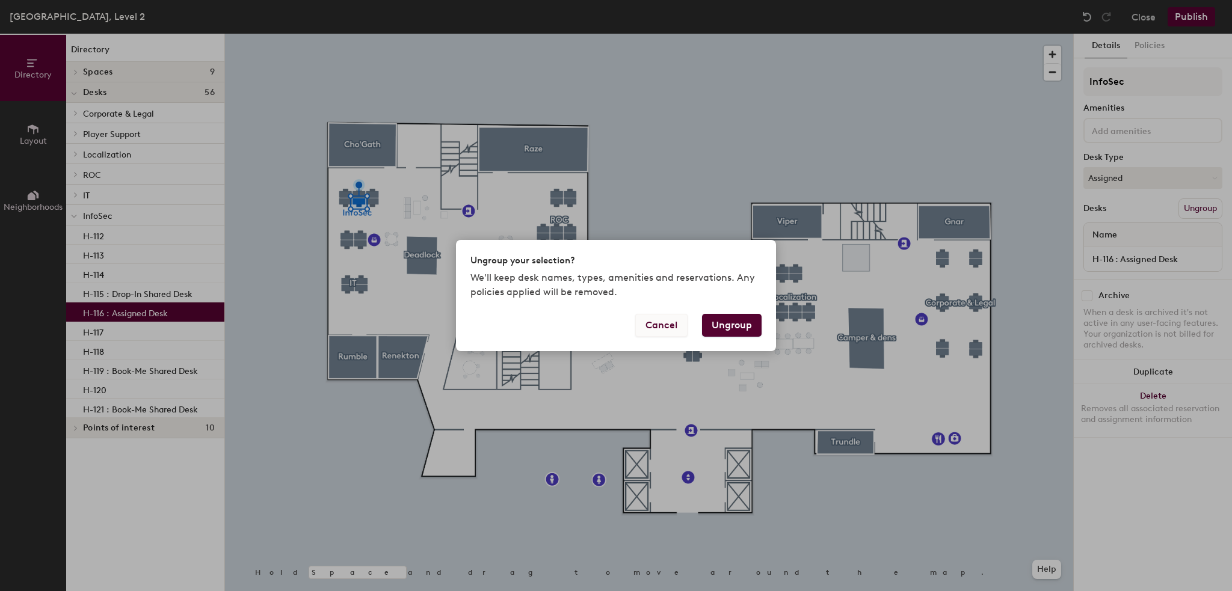
click at [662, 324] on button "Cancel" at bounding box center [661, 325] width 52 height 23
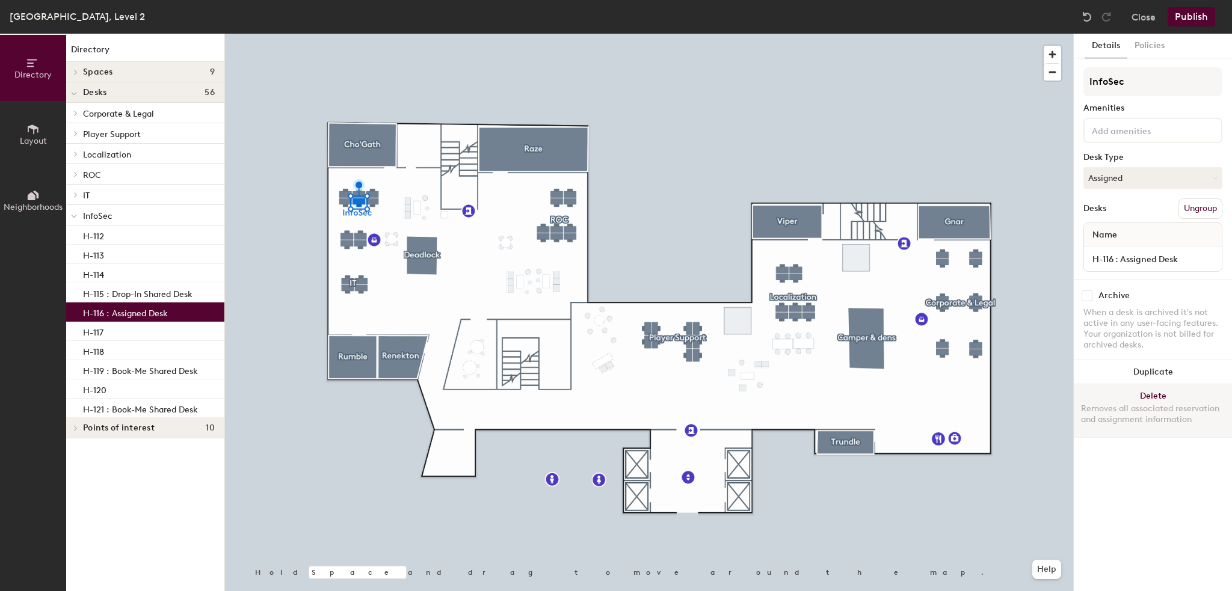
click at [1150, 394] on button "Delete Removes all associated reservation and assignment information" at bounding box center [1153, 410] width 158 height 53
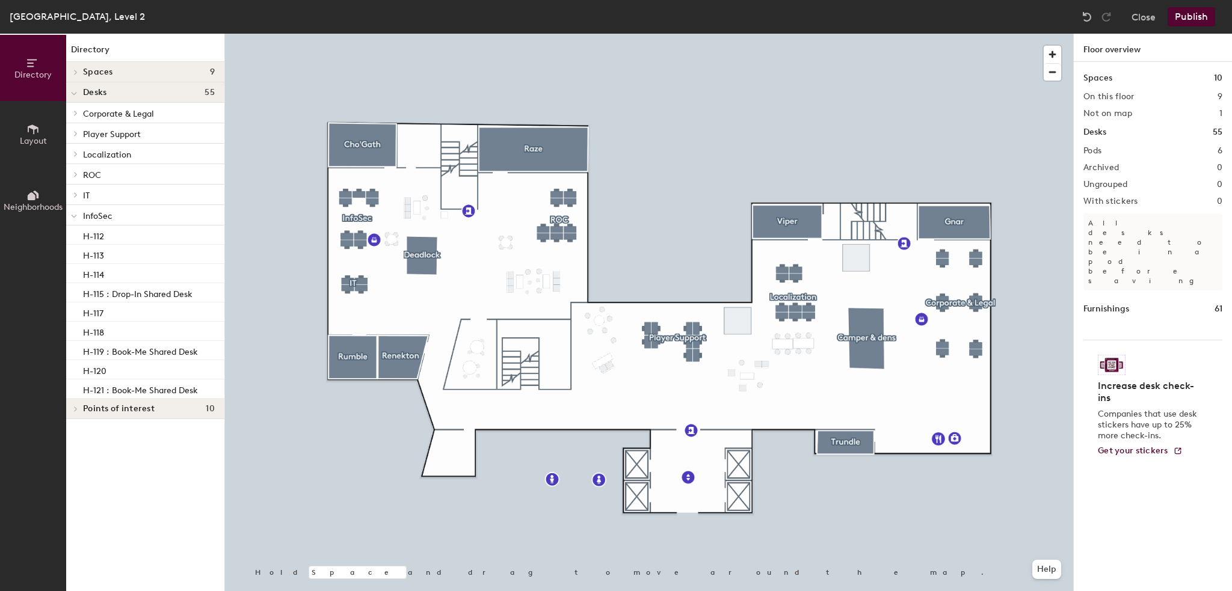
click at [1188, 16] on button "Publish" at bounding box center [1191, 16] width 48 height 19
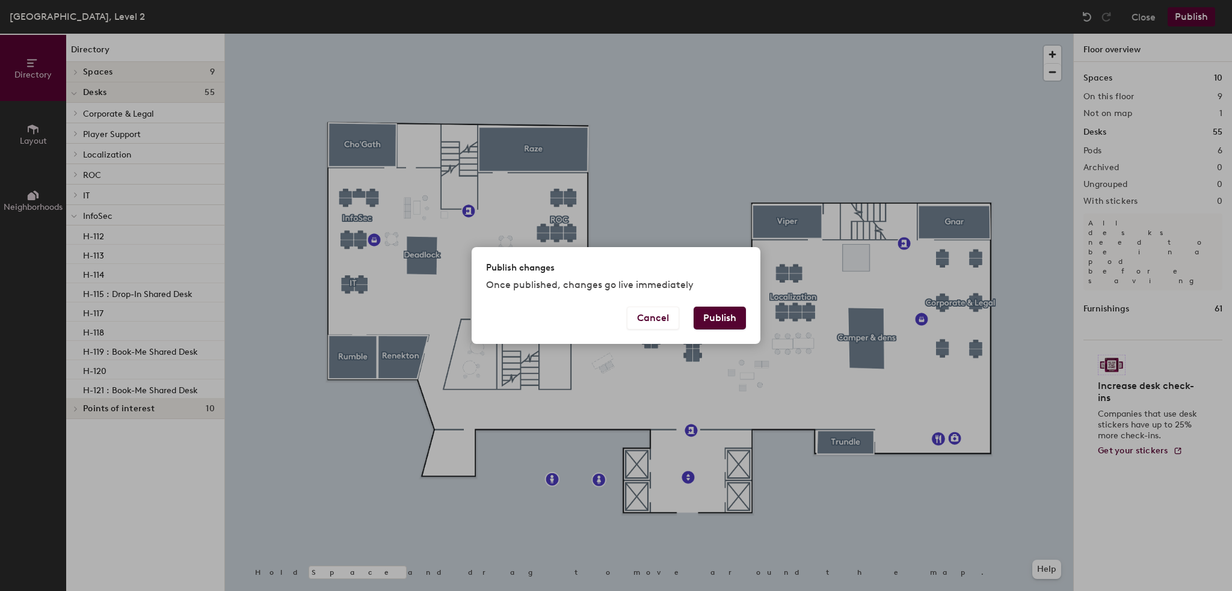
click at [731, 315] on button "Publish" at bounding box center [720, 318] width 52 height 23
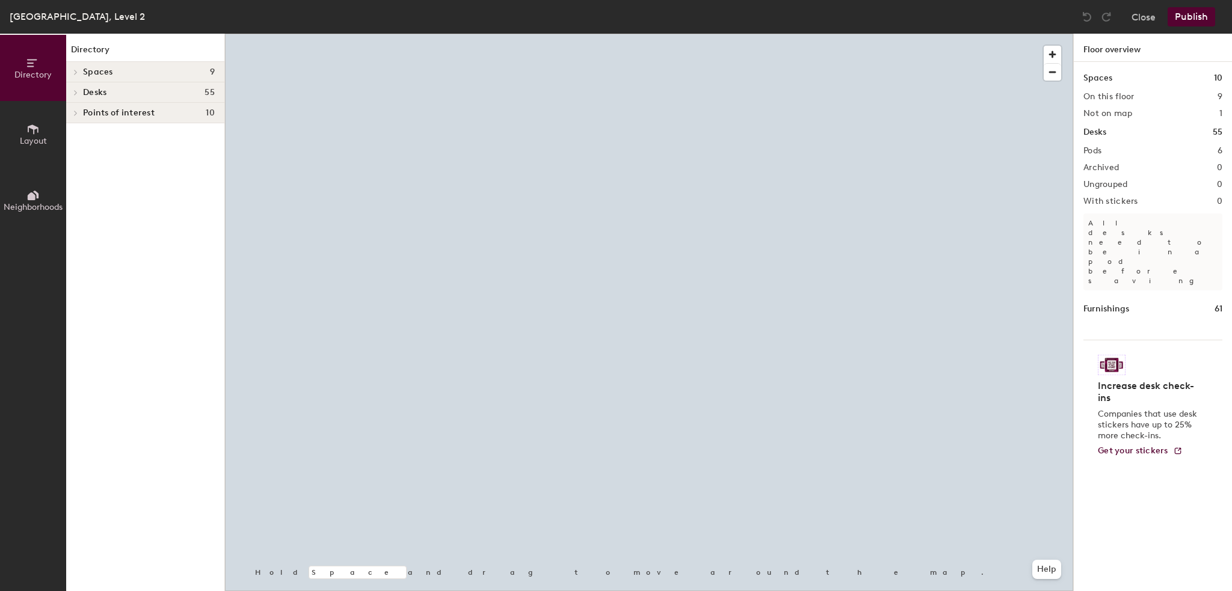
click at [385, 34] on div at bounding box center [649, 34] width 848 height 0
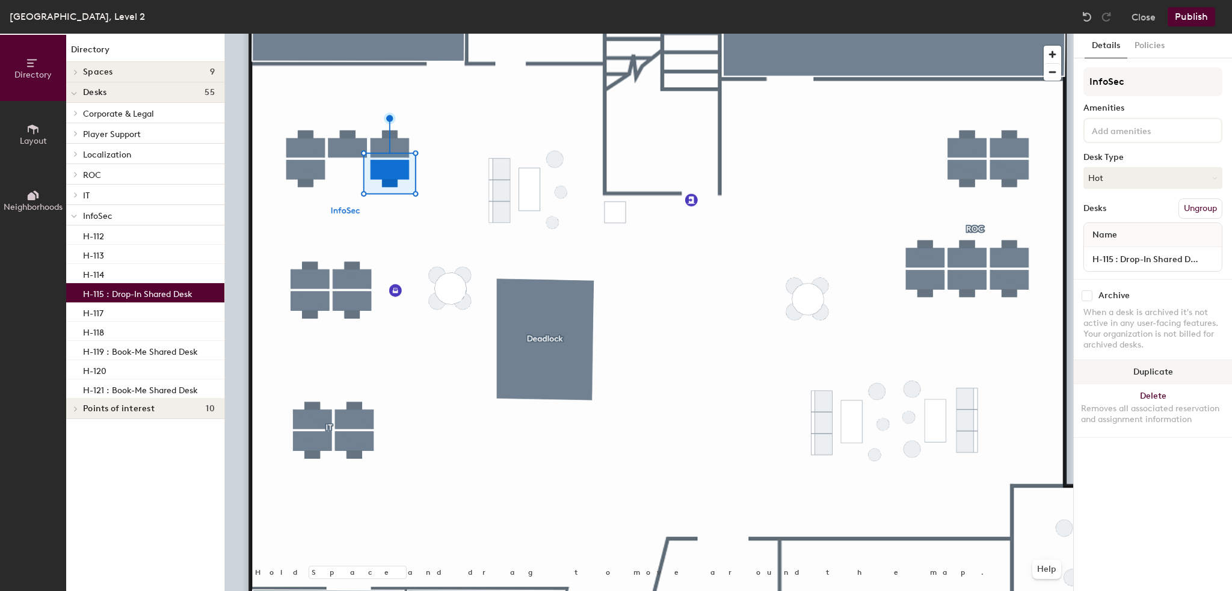
click at [1147, 370] on button "Duplicate" at bounding box center [1153, 372] width 158 height 24
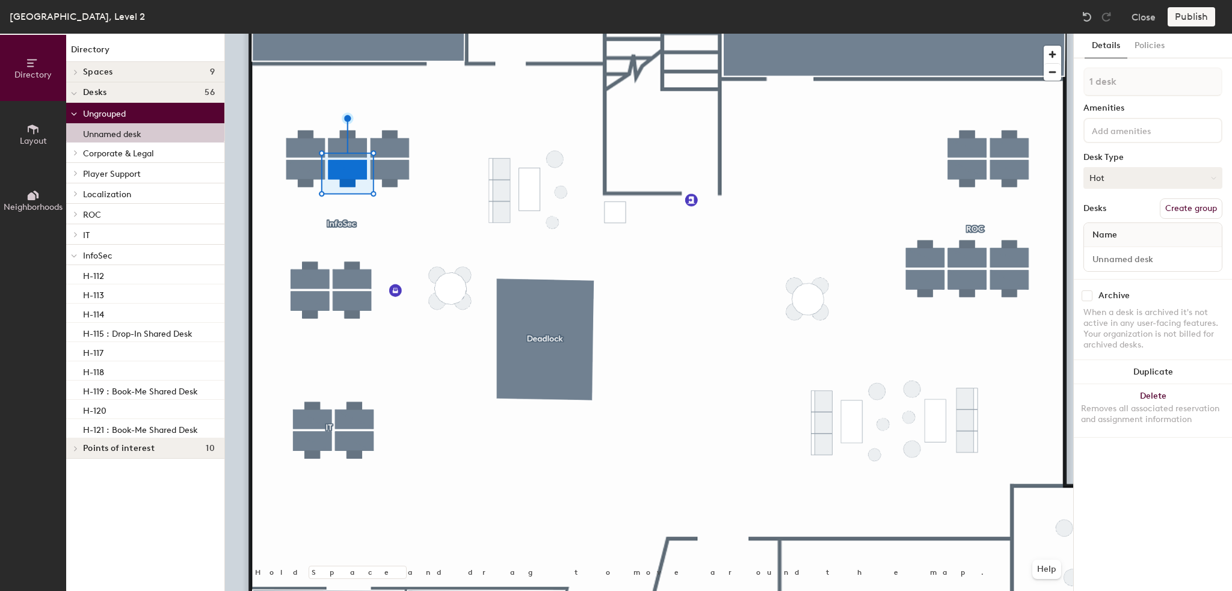
click at [1125, 177] on button "Hot" at bounding box center [1152, 178] width 139 height 22
click at [1119, 217] on div "Assigned" at bounding box center [1144, 215] width 120 height 18
click at [1112, 252] on input at bounding box center [1152, 259] width 133 height 17
type input "116"
click at [1192, 14] on div "Publish" at bounding box center [1194, 16] width 55 height 19
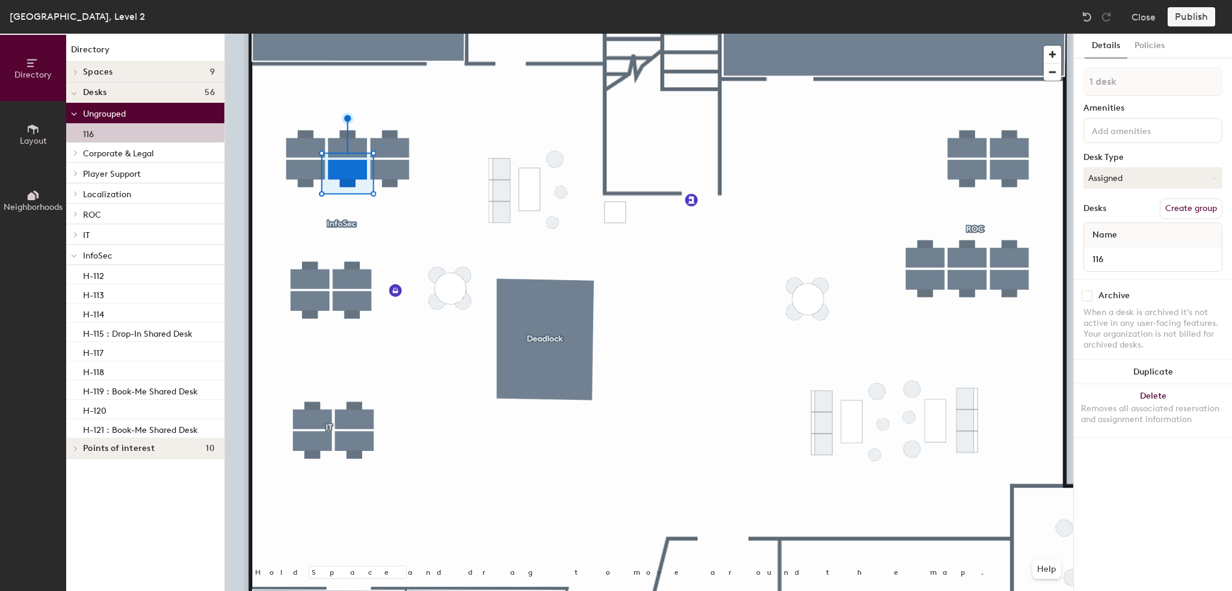
click at [1195, 19] on div "Publish" at bounding box center [1194, 16] width 55 height 19
click at [1195, 18] on div "Publish" at bounding box center [1194, 16] width 55 height 19
click at [1195, 17] on div "Publish" at bounding box center [1194, 16] width 55 height 19
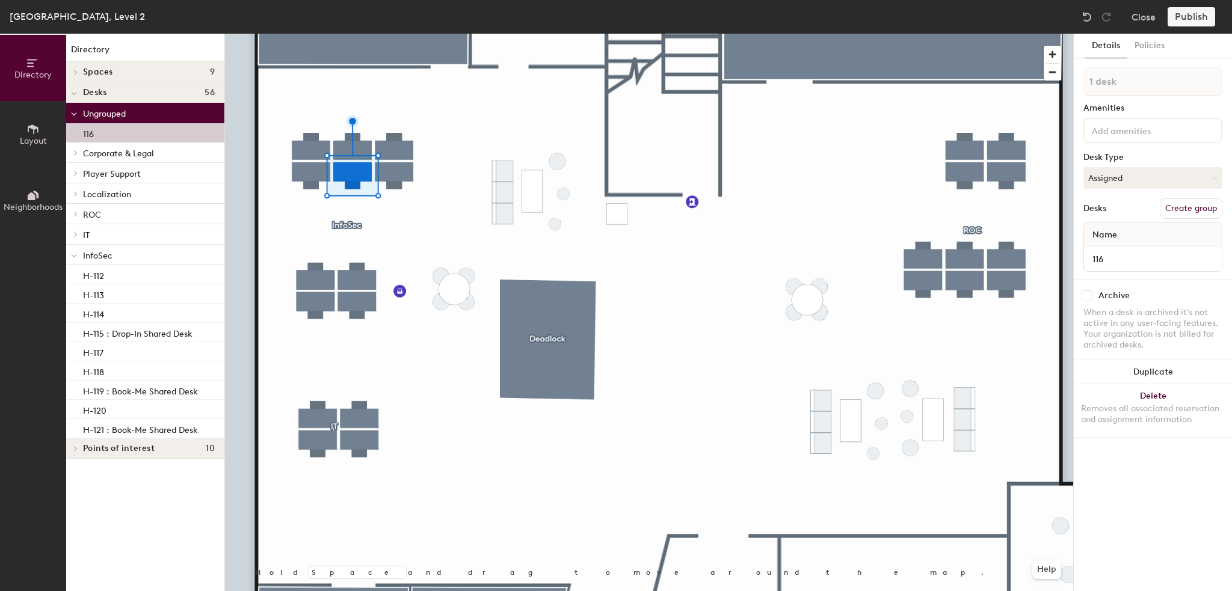
click at [1193, 19] on div "Publish" at bounding box center [1194, 16] width 55 height 19
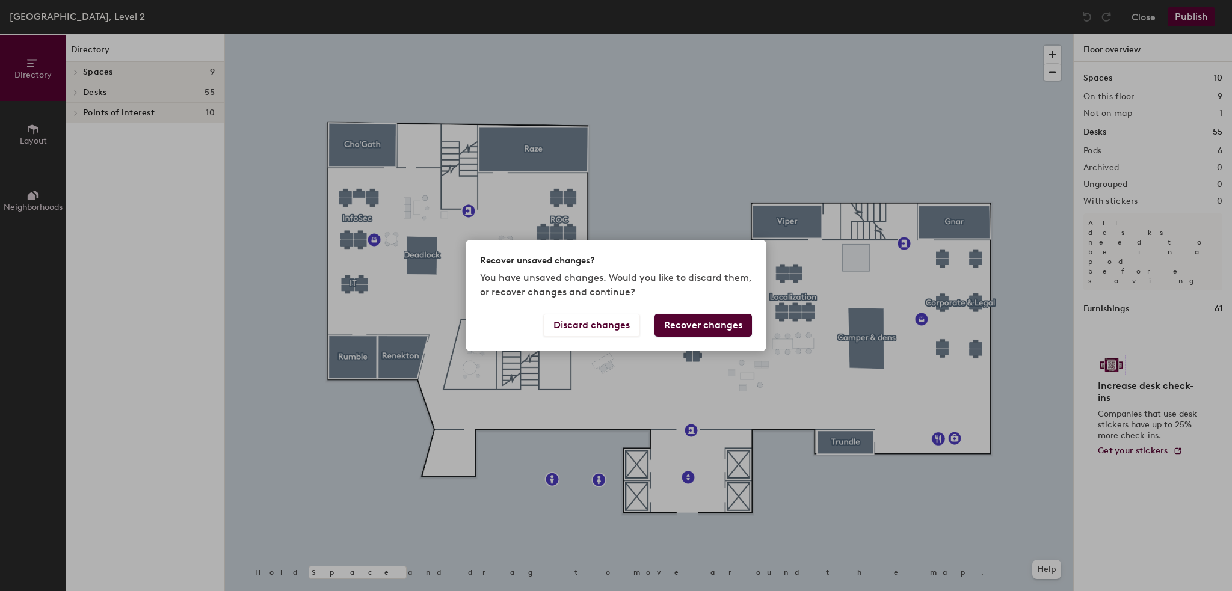
click at [671, 324] on button "Recover changes" at bounding box center [702, 325] width 97 height 23
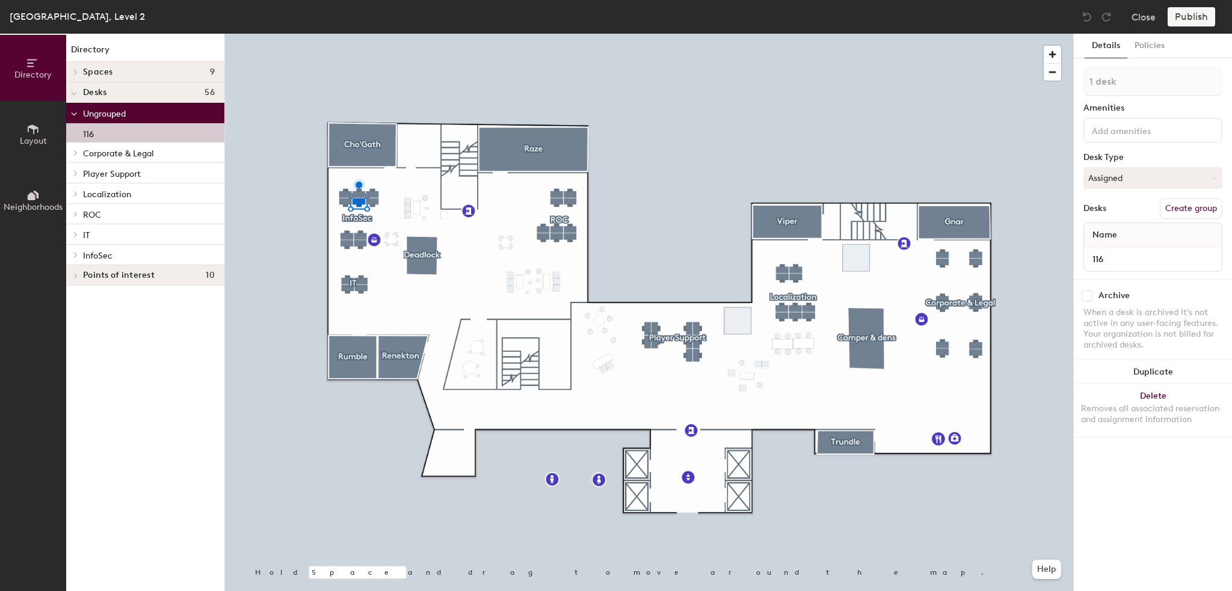
click at [1190, 19] on div "Publish" at bounding box center [1194, 16] width 55 height 19
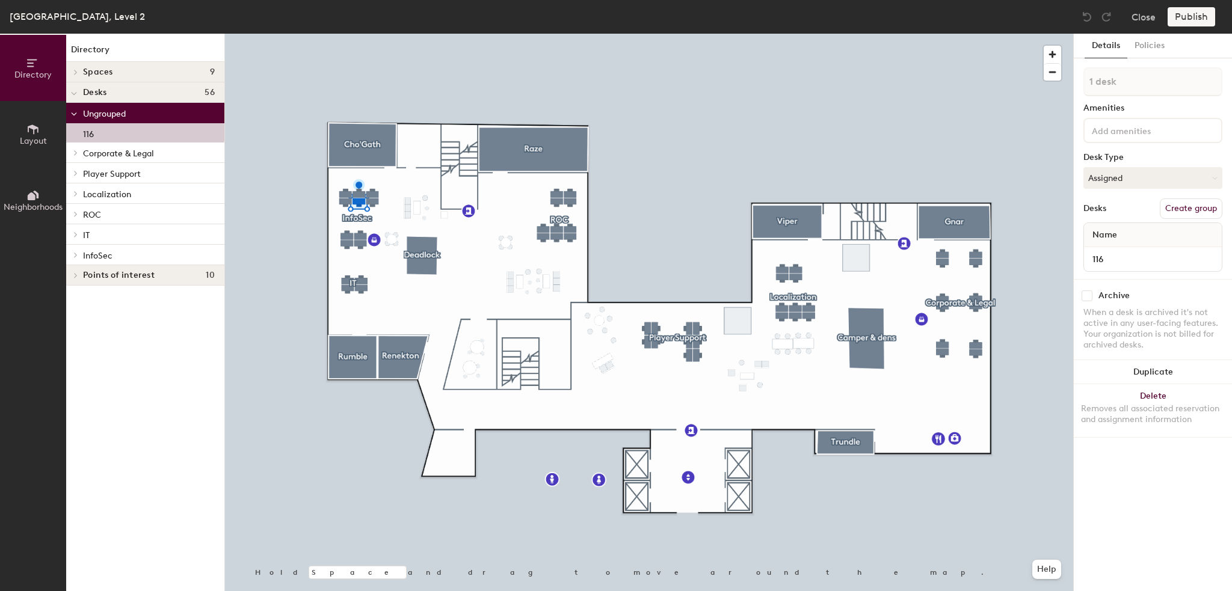
click at [1190, 19] on div "Publish" at bounding box center [1194, 16] width 55 height 19
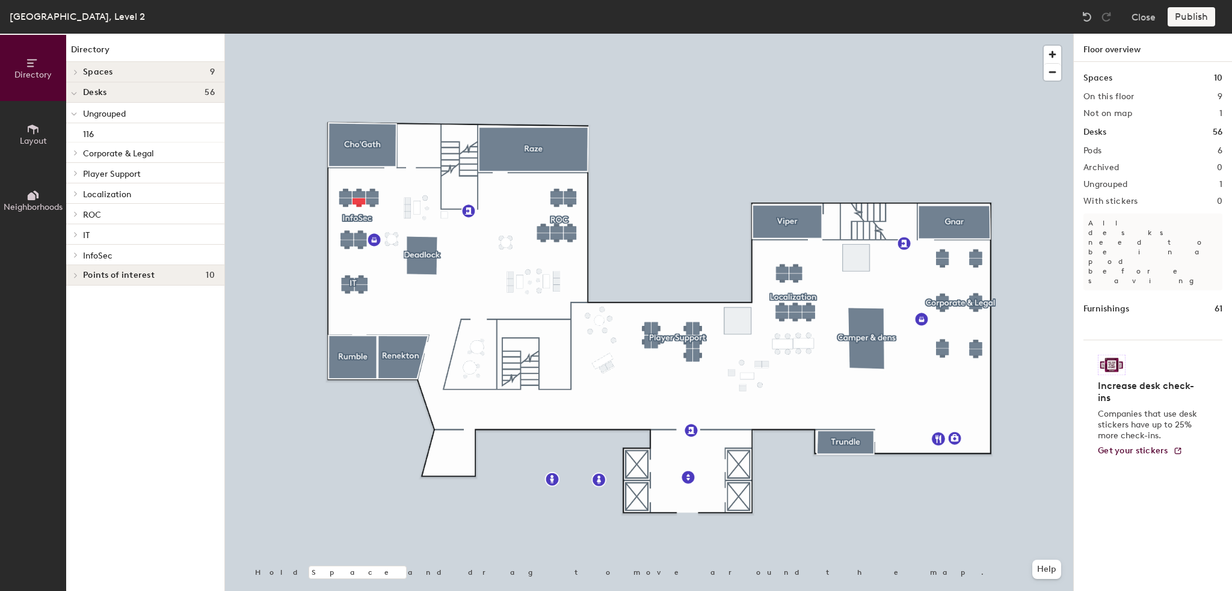
click at [1186, 16] on div "Publish" at bounding box center [1194, 16] width 55 height 19
click at [1139, 17] on button "Close" at bounding box center [1143, 16] width 24 height 19
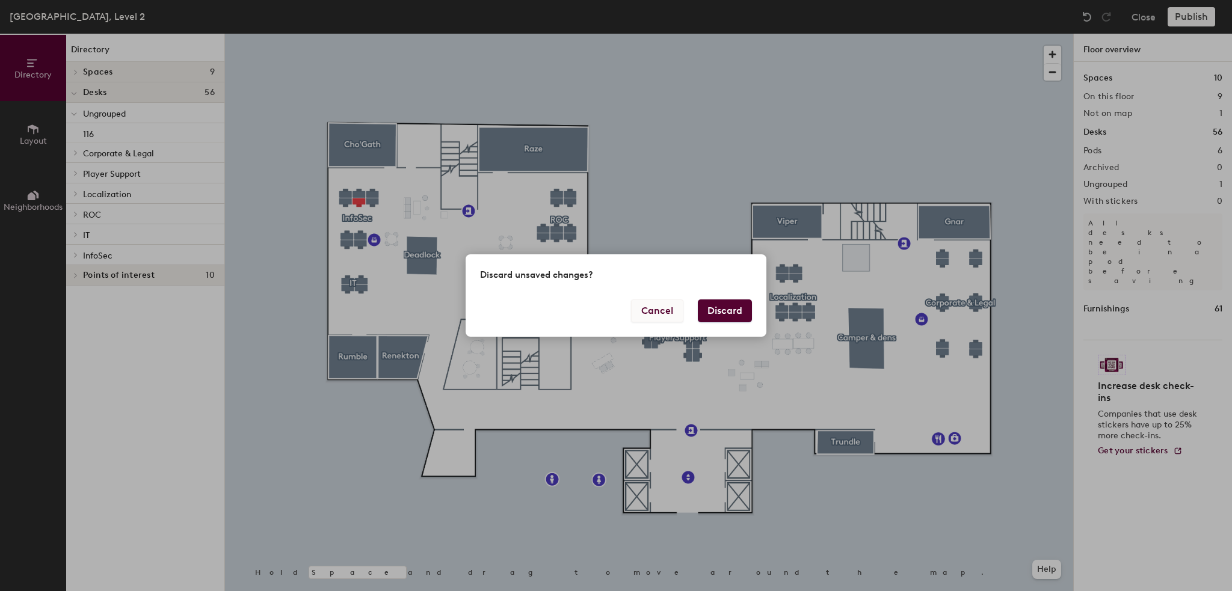
click at [666, 317] on button "Cancel" at bounding box center [657, 311] width 52 height 23
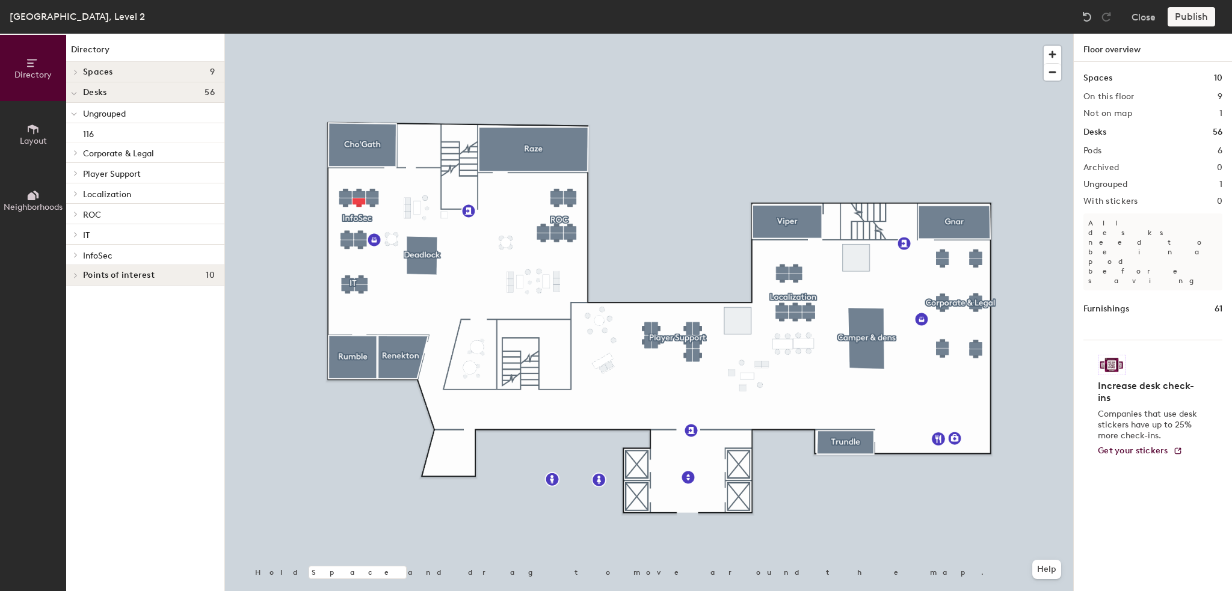
click at [1181, 18] on div "Publish" at bounding box center [1194, 16] width 55 height 19
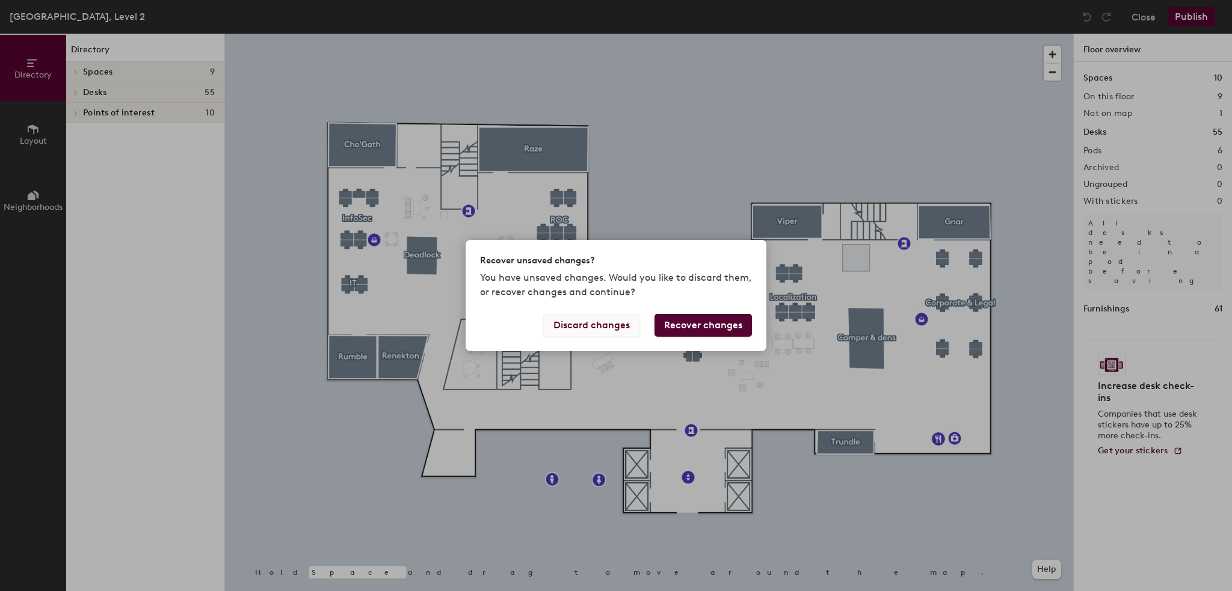
click at [609, 323] on button "Discard changes" at bounding box center [591, 325] width 97 height 23
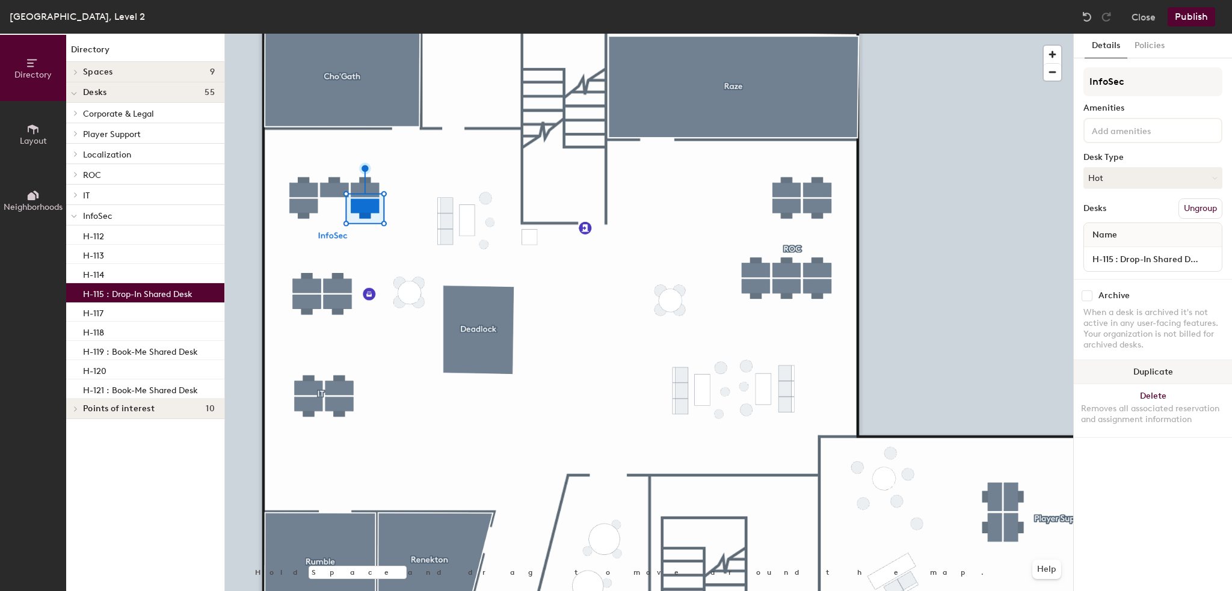
click at [1155, 372] on button "Duplicate" at bounding box center [1153, 372] width 158 height 24
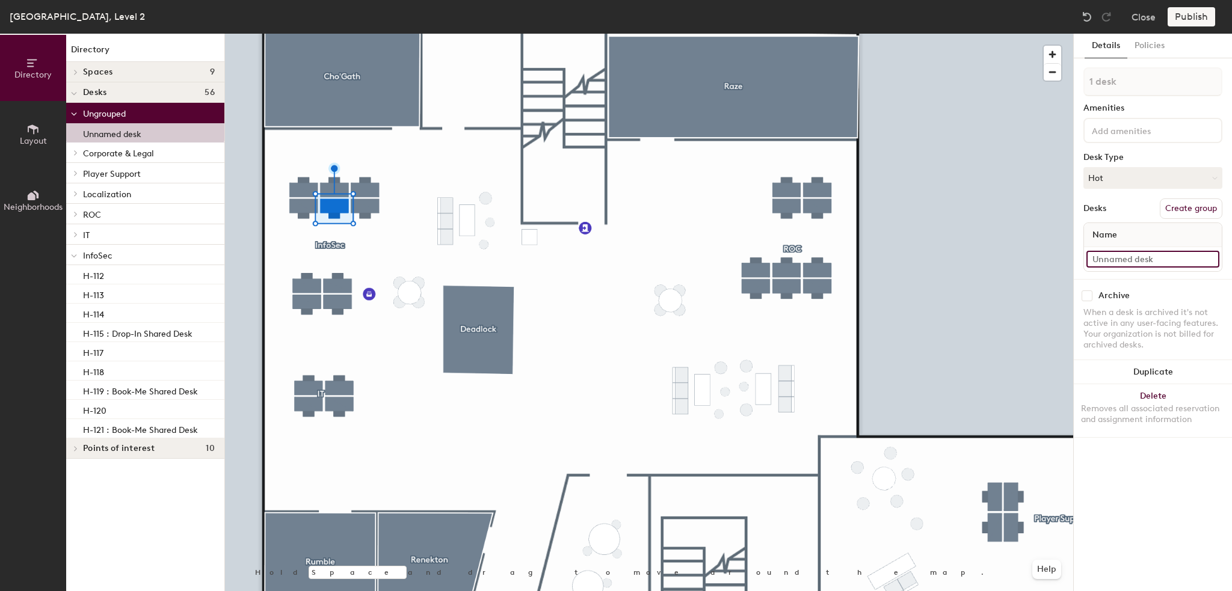
click at [1115, 260] on input at bounding box center [1152, 259] width 133 height 17
type input "H-116"
click at [1200, 20] on div "Publish" at bounding box center [1194, 16] width 55 height 19
click at [1183, 14] on div "Publish" at bounding box center [1194, 16] width 55 height 19
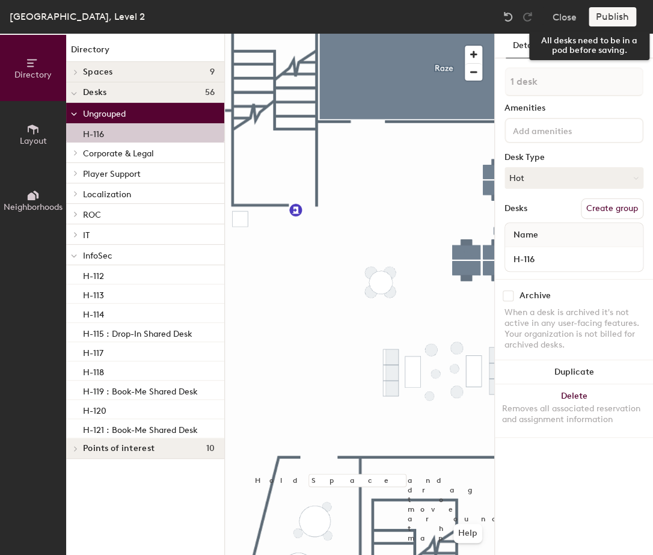
click at [608, 17] on div "Publish" at bounding box center [616, 16] width 55 height 19
click at [598, 20] on div "Publish" at bounding box center [616, 16] width 55 height 19
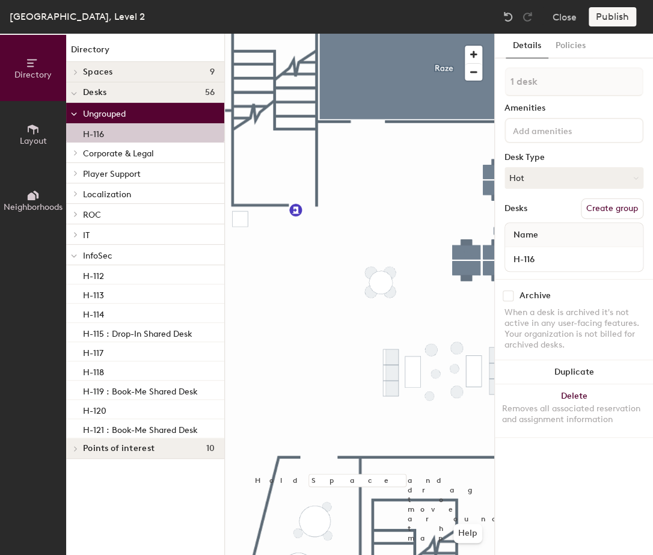
click at [598, 20] on div "Publish" at bounding box center [616, 16] width 55 height 19
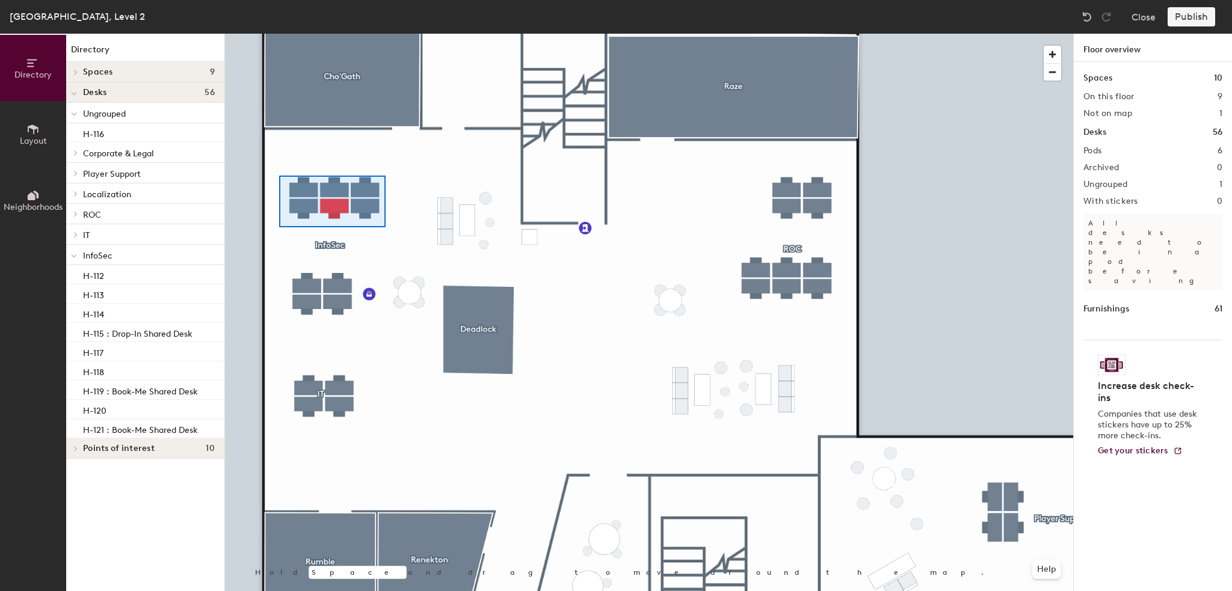
click at [279, 34] on div at bounding box center [649, 34] width 848 height 0
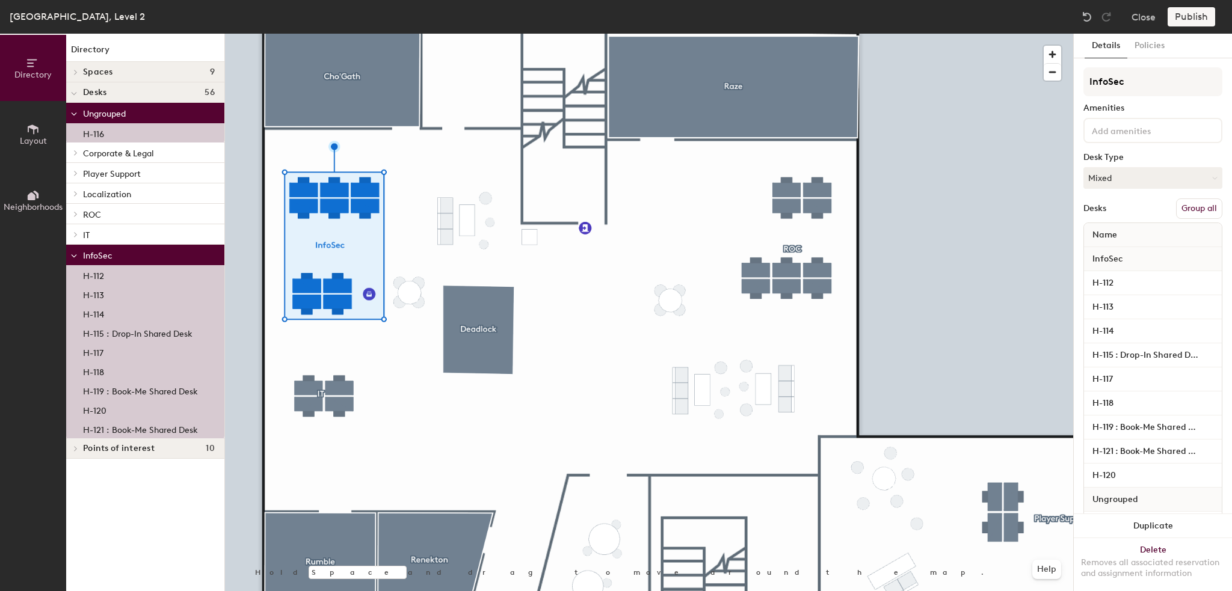
click at [1185, 207] on button "Group all" at bounding box center [1199, 208] width 46 height 20
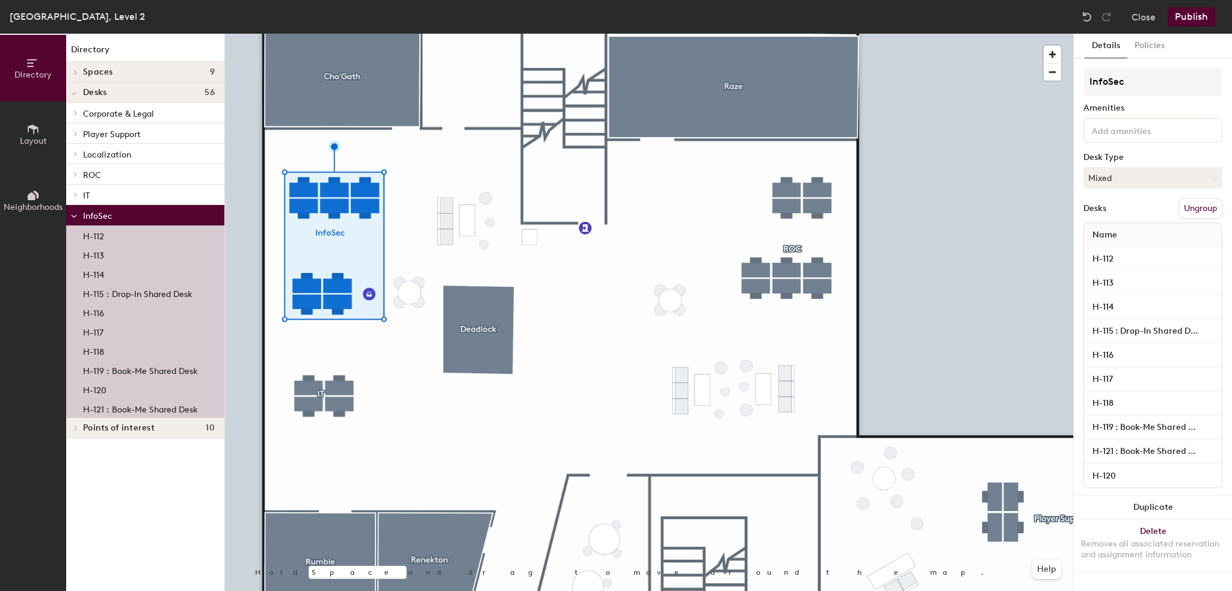
click at [1186, 16] on button "Publish" at bounding box center [1191, 16] width 48 height 19
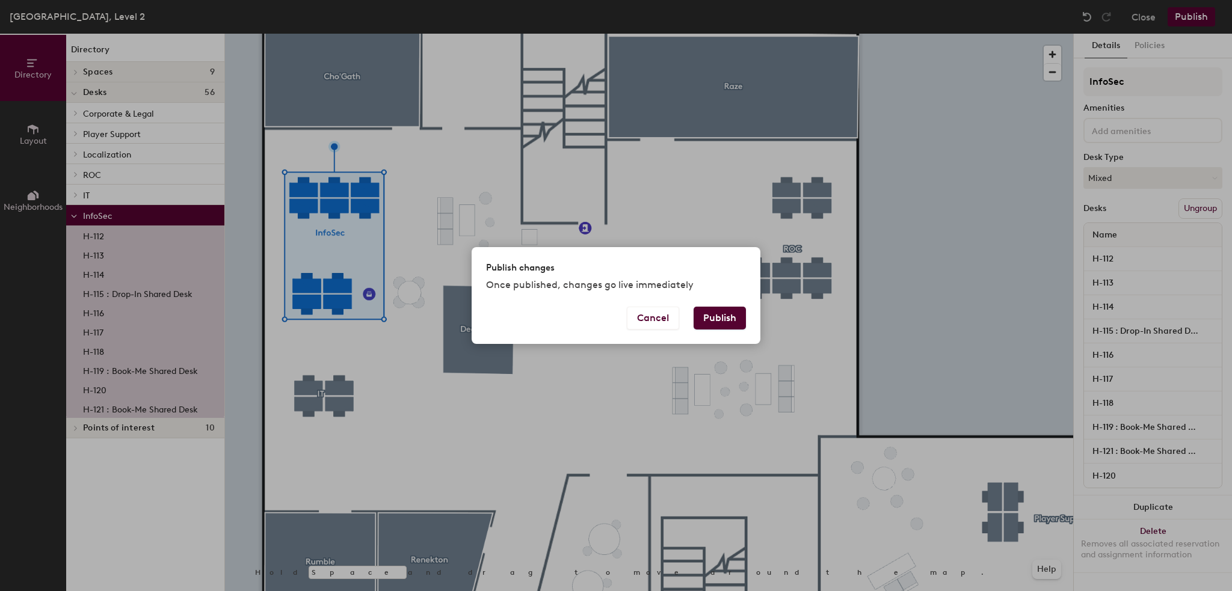
click at [712, 319] on button "Publish" at bounding box center [720, 318] width 52 height 23
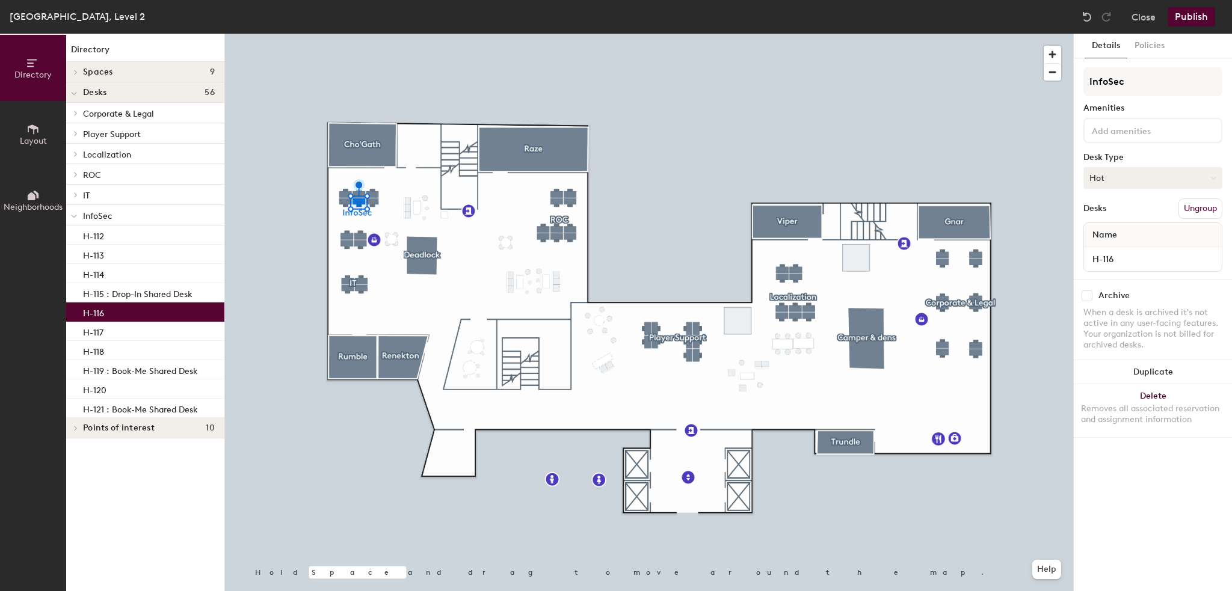
click at [1128, 179] on button "Hot" at bounding box center [1152, 178] width 139 height 22
click at [1122, 213] on div "Assigned" at bounding box center [1144, 215] width 120 height 18
click at [1183, 17] on button "Publish" at bounding box center [1191, 16] width 48 height 19
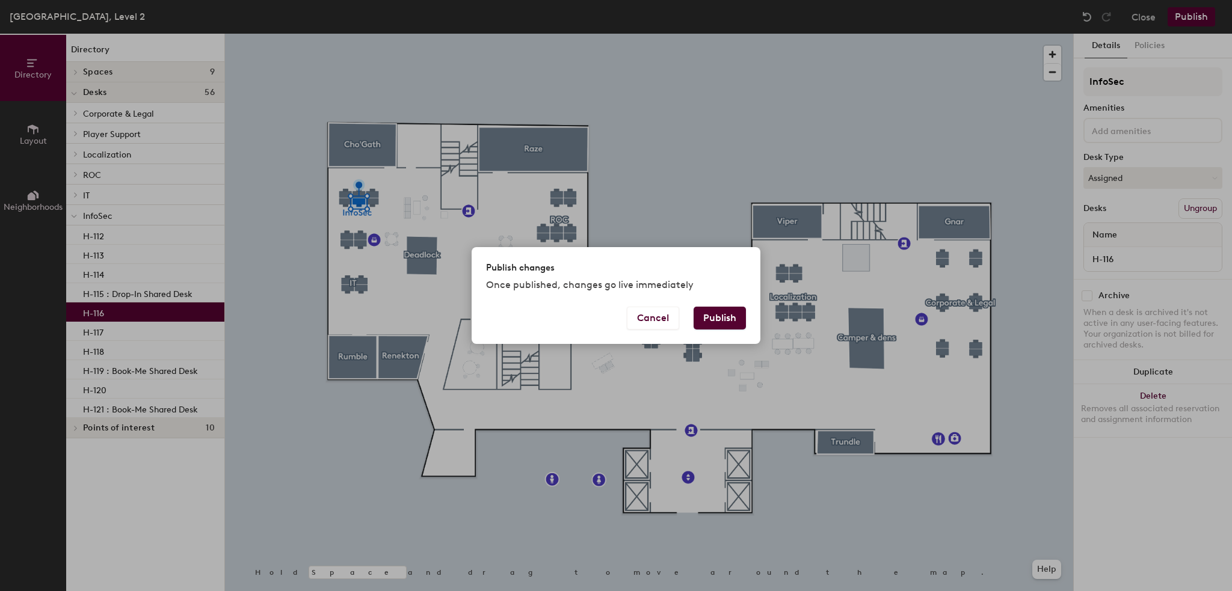
click at [720, 318] on button "Publish" at bounding box center [720, 318] width 52 height 23
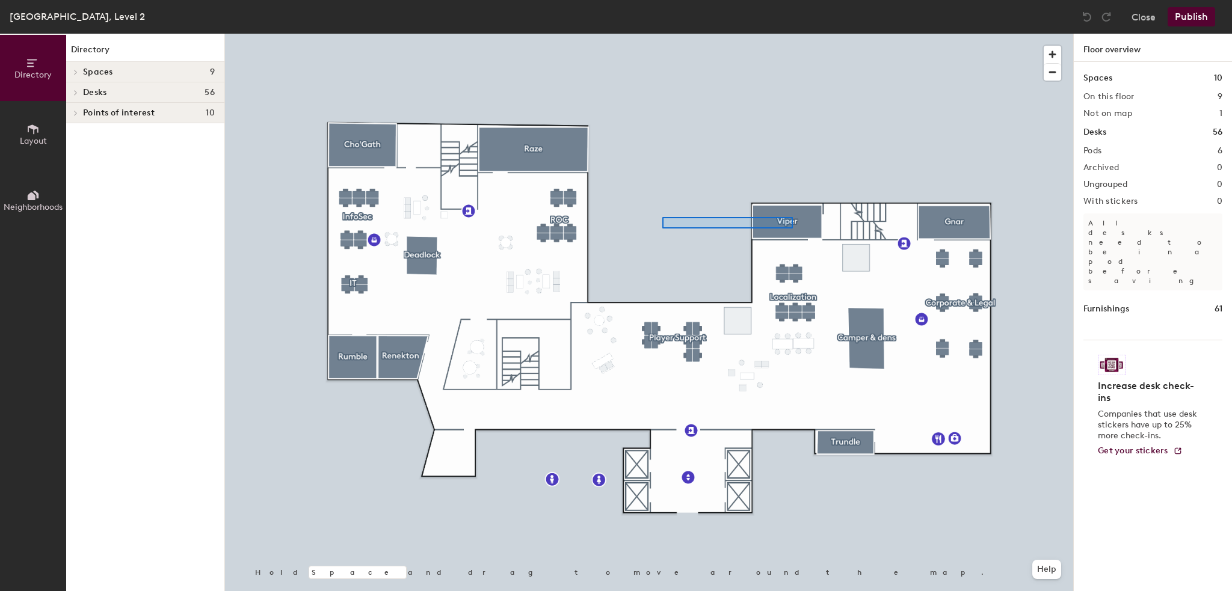
click at [662, 34] on div at bounding box center [649, 34] width 848 height 0
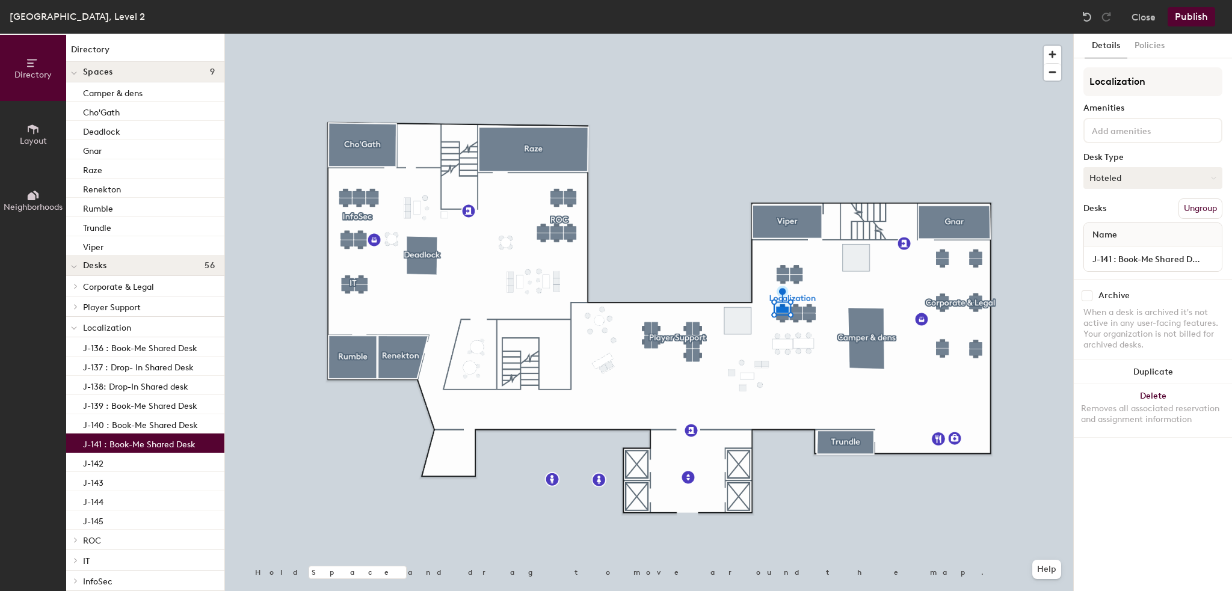
click at [1128, 177] on button "Hoteled" at bounding box center [1152, 178] width 139 height 22
click at [1112, 214] on div "Assigned" at bounding box center [1144, 215] width 120 height 18
click at [1121, 254] on input "J-141 : Book-Me Shared Desk" at bounding box center [1152, 259] width 133 height 17
click at [1119, 259] on input "J-141 : Book-Me Shared Desk" at bounding box center [1152, 259] width 133 height 17
click at [1123, 260] on input "J-141 : Book-Me Shared Desk" at bounding box center [1152, 259] width 133 height 17
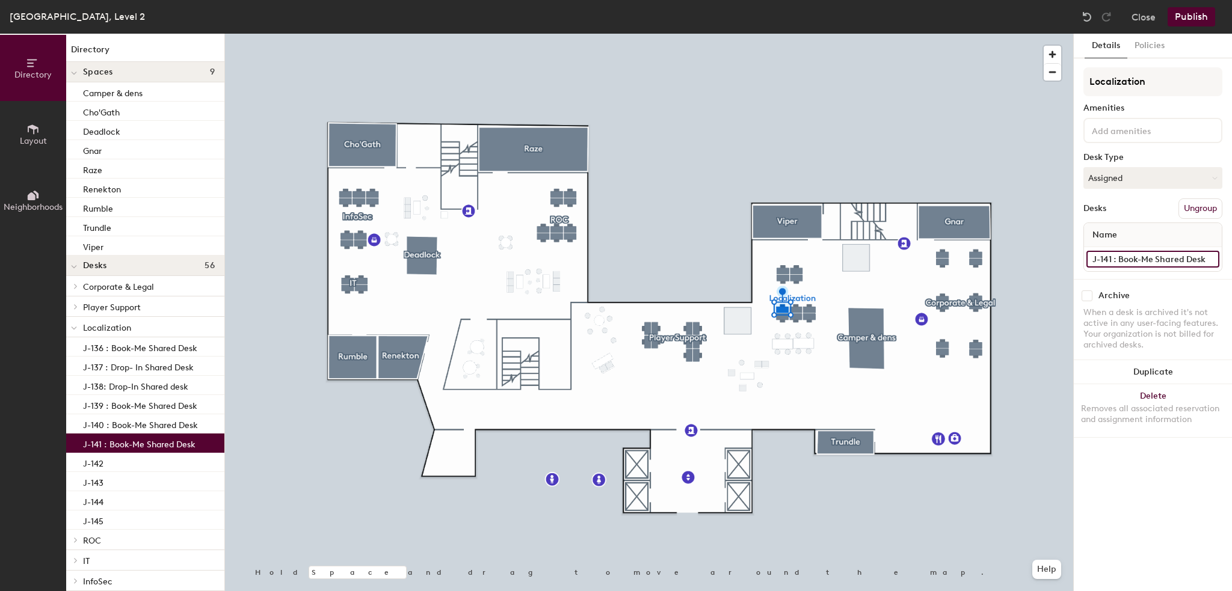
drag, startPoint x: 1112, startPoint y: 257, endPoint x: 1231, endPoint y: 259, distance: 119.1
click at [1231, 259] on div "Details Policies Localization Amenities Desk Type Assigned Desks Ungroup Name J…" at bounding box center [1153, 313] width 158 height 558
type input "J-141 assigned desk"
click at [1189, 18] on button "Publish" at bounding box center [1191, 16] width 48 height 19
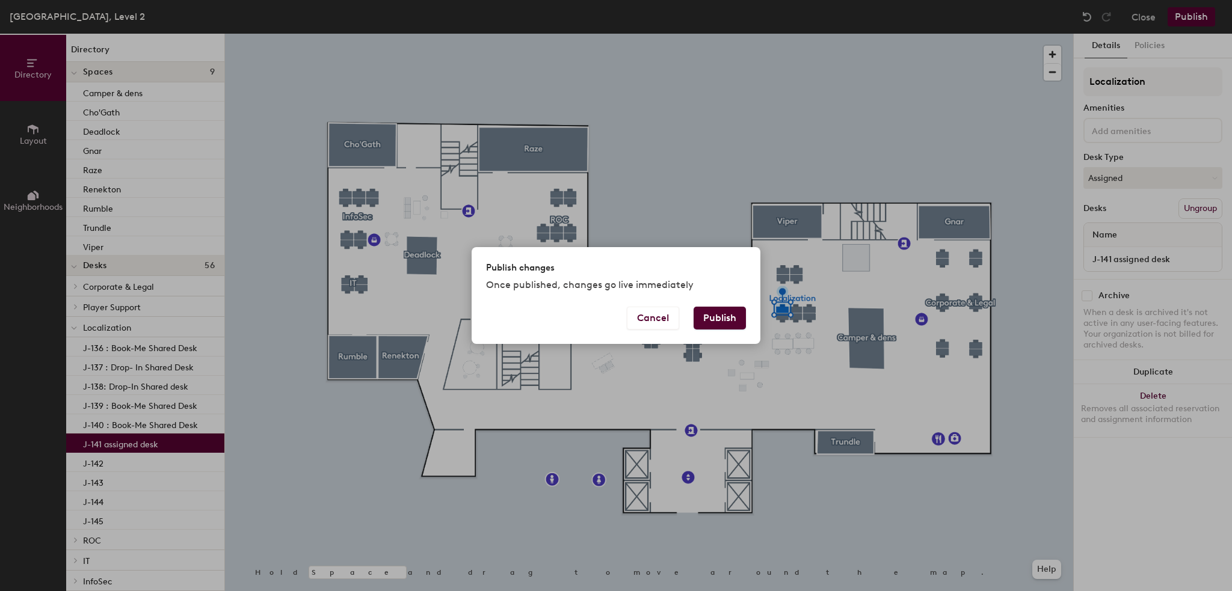
click at [718, 323] on button "Publish" at bounding box center [720, 318] width 52 height 23
